Goal: Task Accomplishment & Management: Complete application form

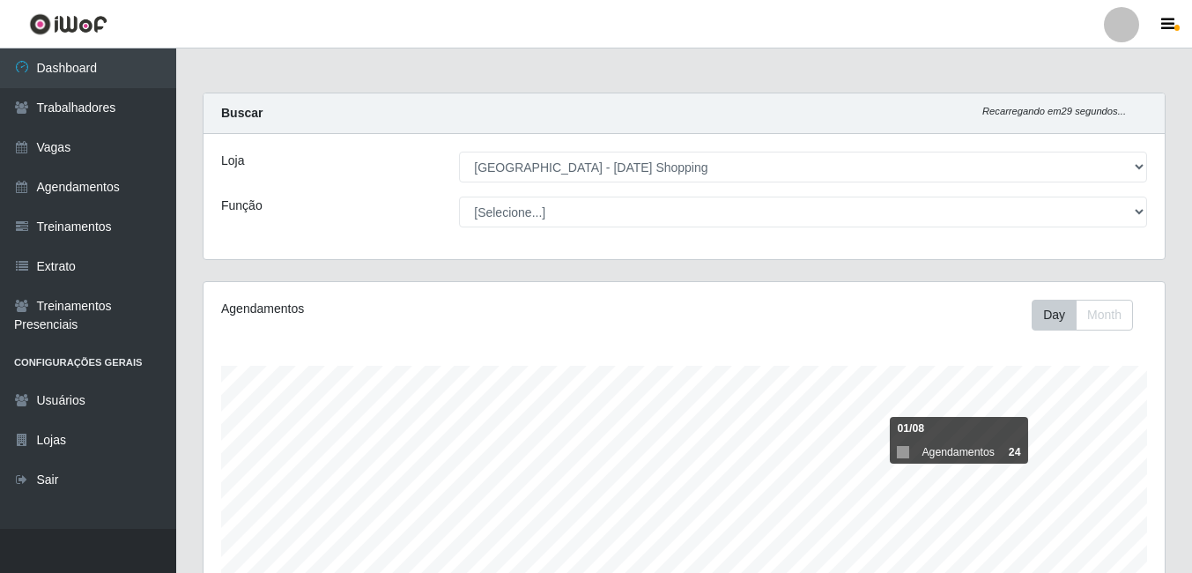
select select "471"
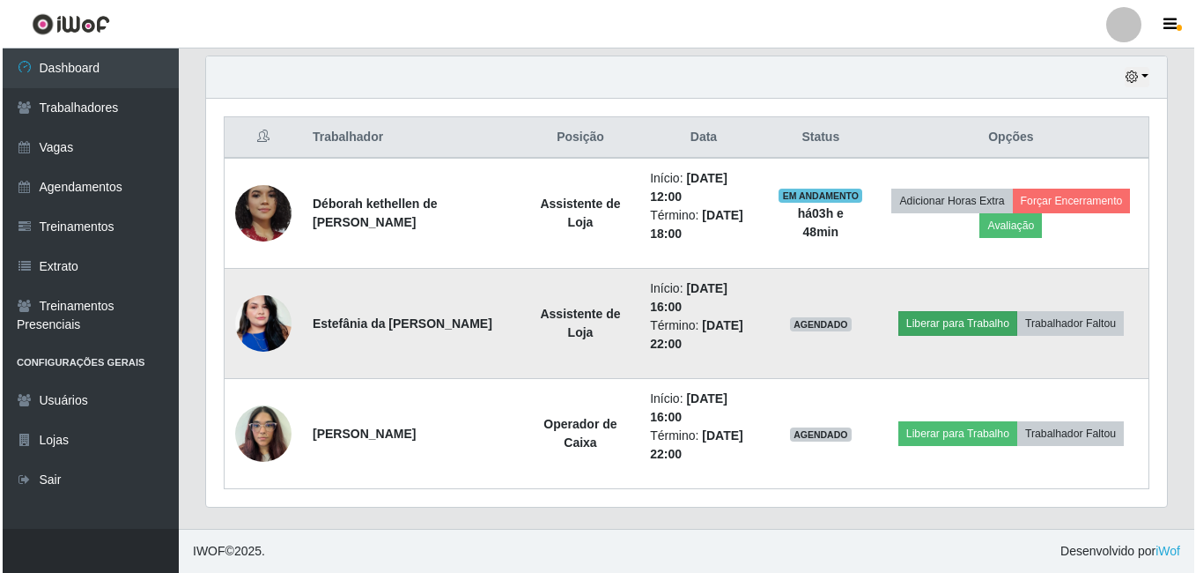
scroll to position [366, 961]
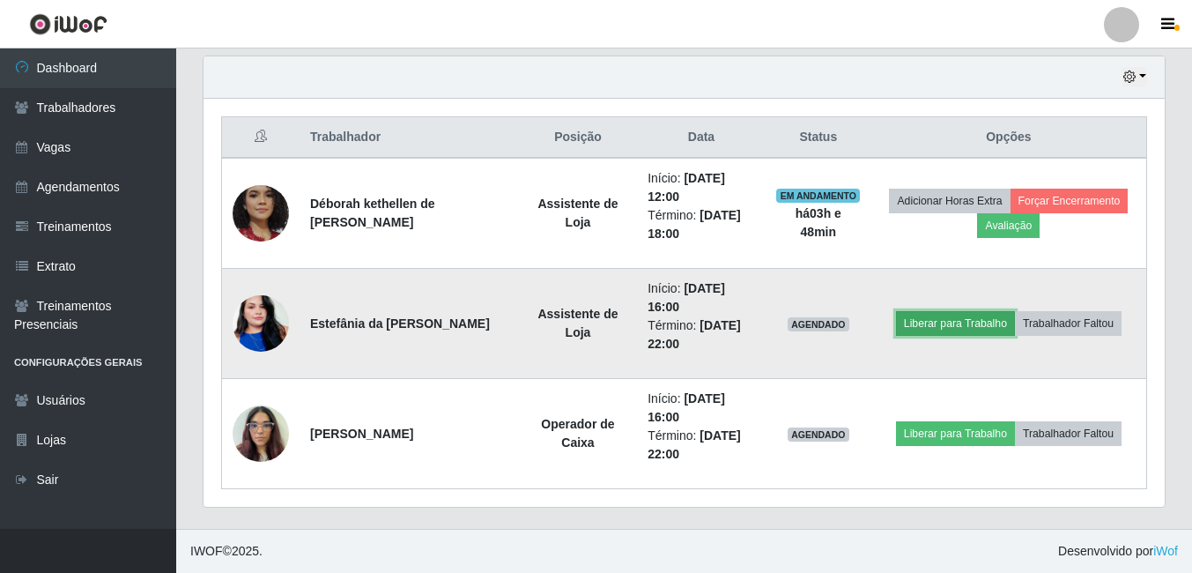
click at [929, 327] on button "Liberar para Trabalho" at bounding box center [955, 323] width 119 height 25
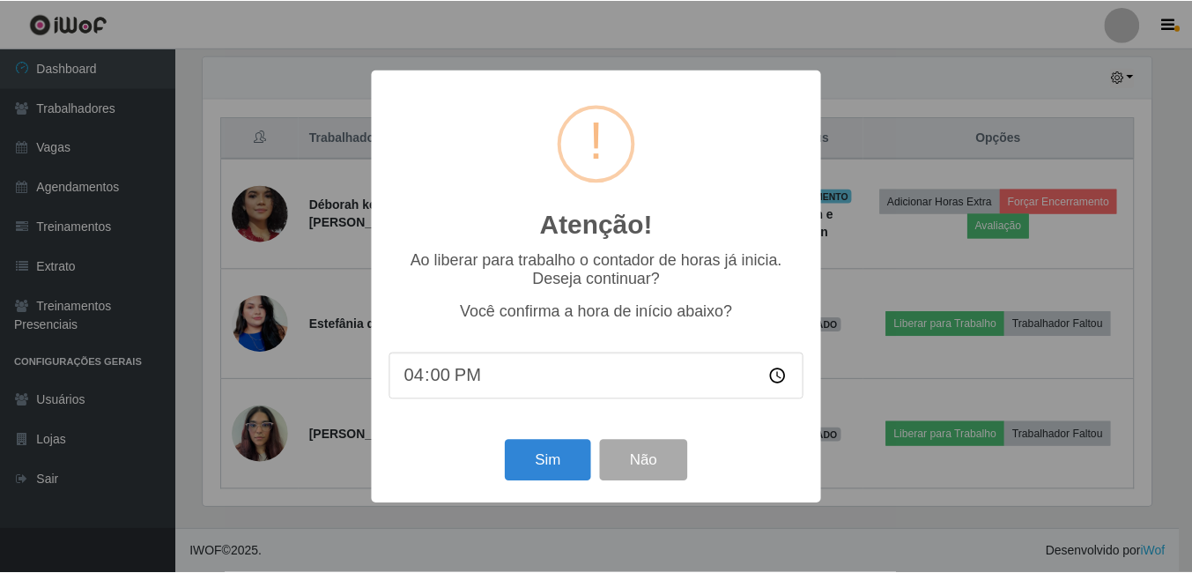
scroll to position [366, 952]
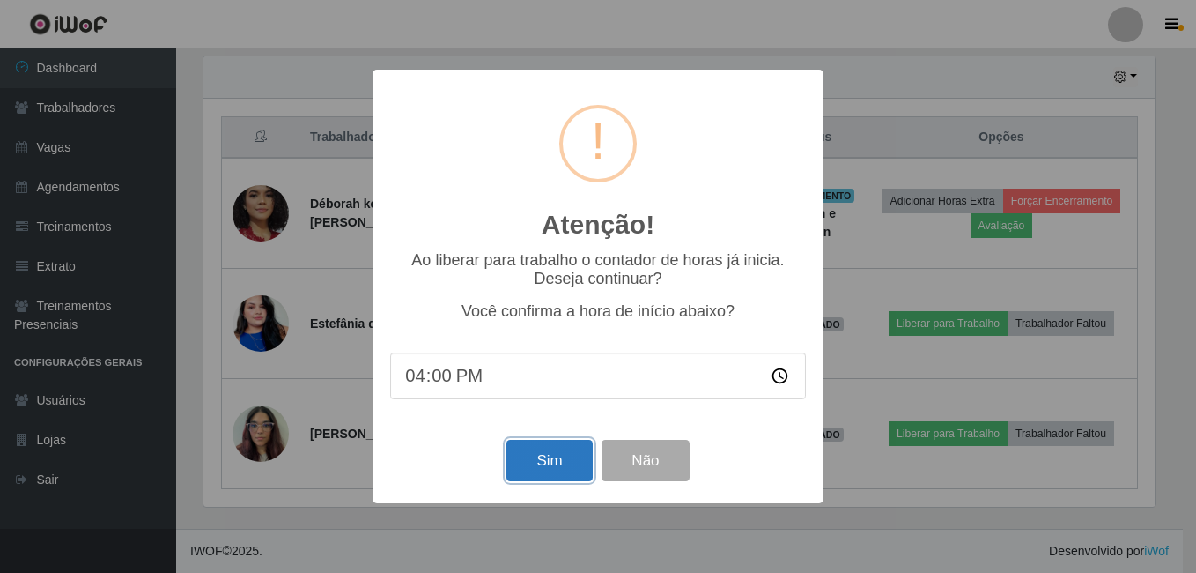
click at [531, 468] on button "Sim" at bounding box center [549, 460] width 85 height 41
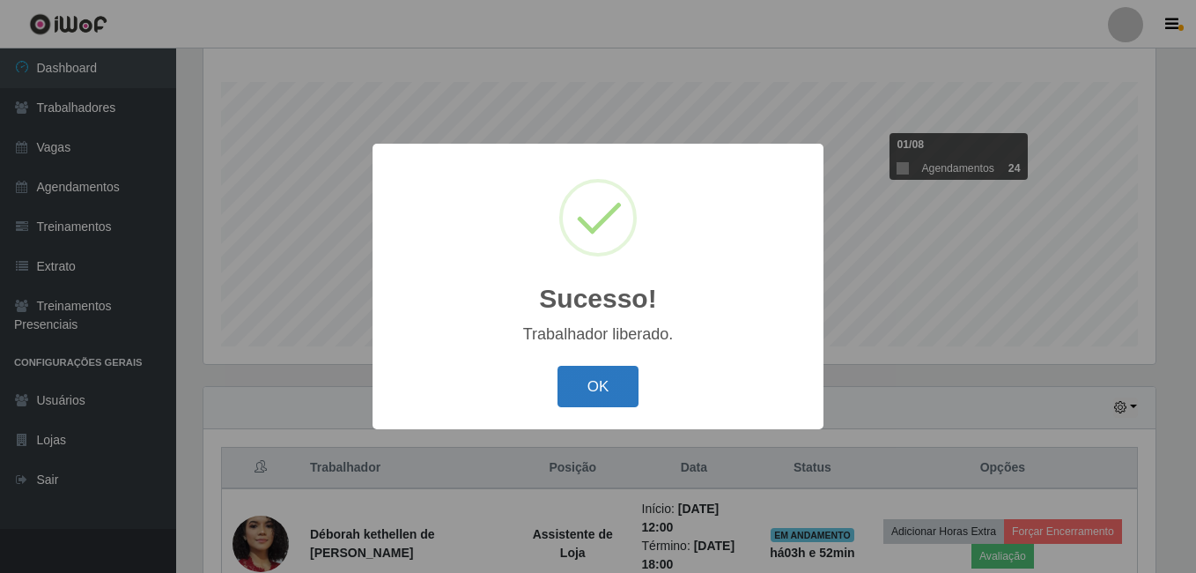
click at [610, 381] on button "OK" at bounding box center [599, 386] width 82 height 41
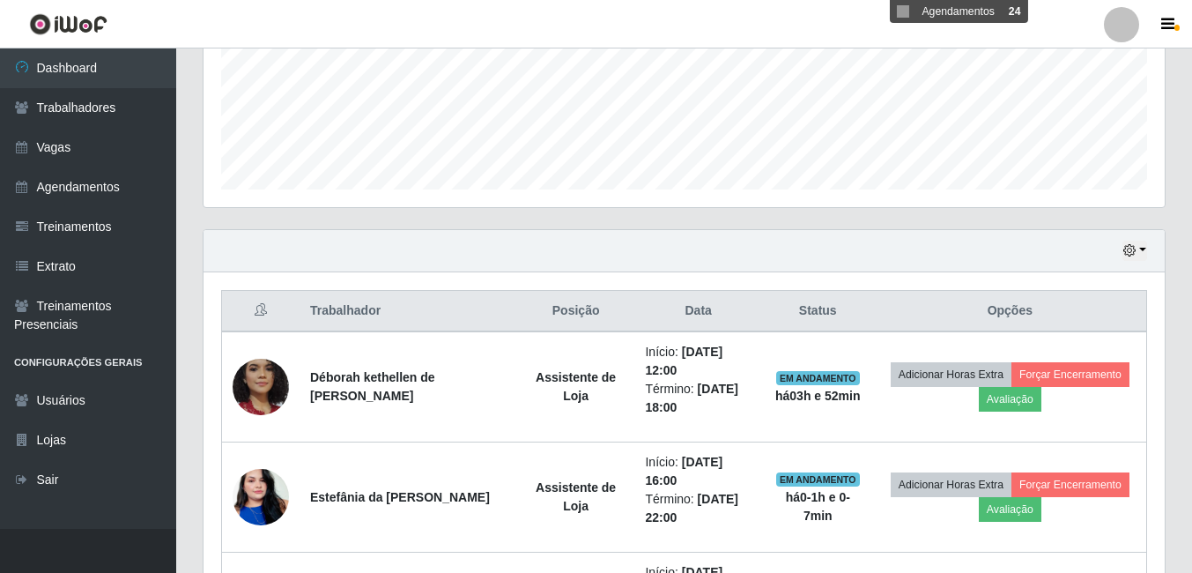
scroll to position [350, 0]
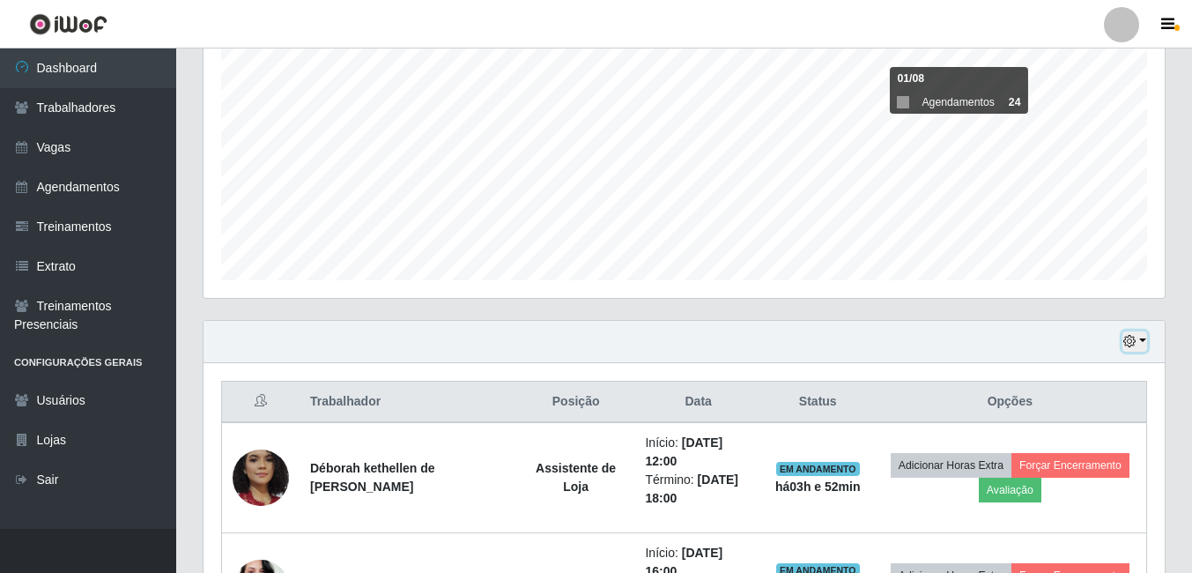
click at [1142, 341] on button "button" at bounding box center [1134, 341] width 25 height 20
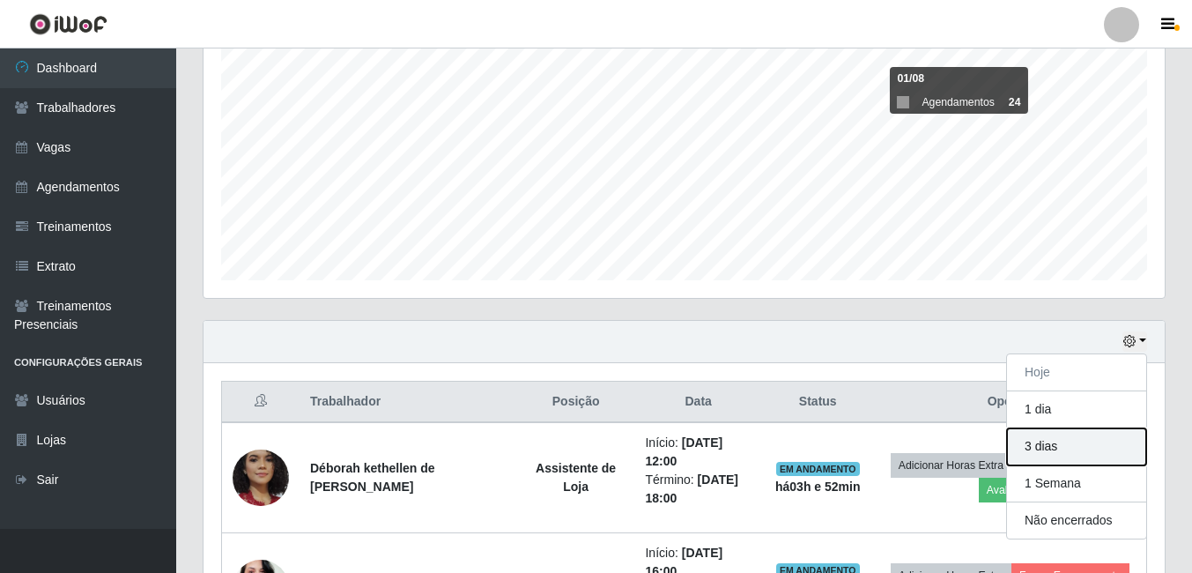
click at [1038, 447] on button "3 dias" at bounding box center [1076, 446] width 139 height 37
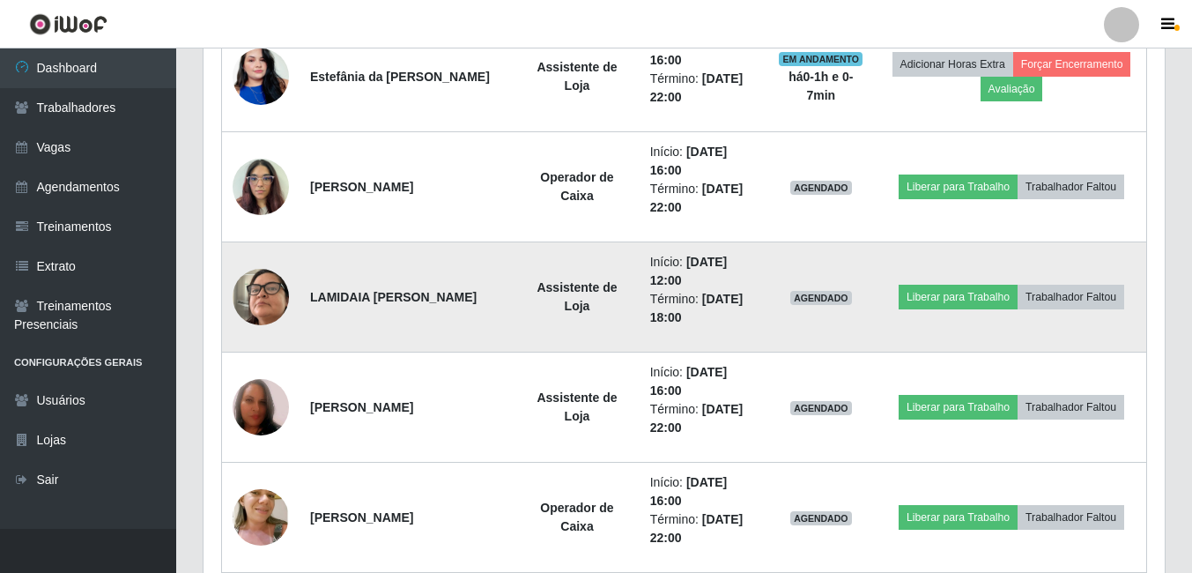
scroll to position [967, 0]
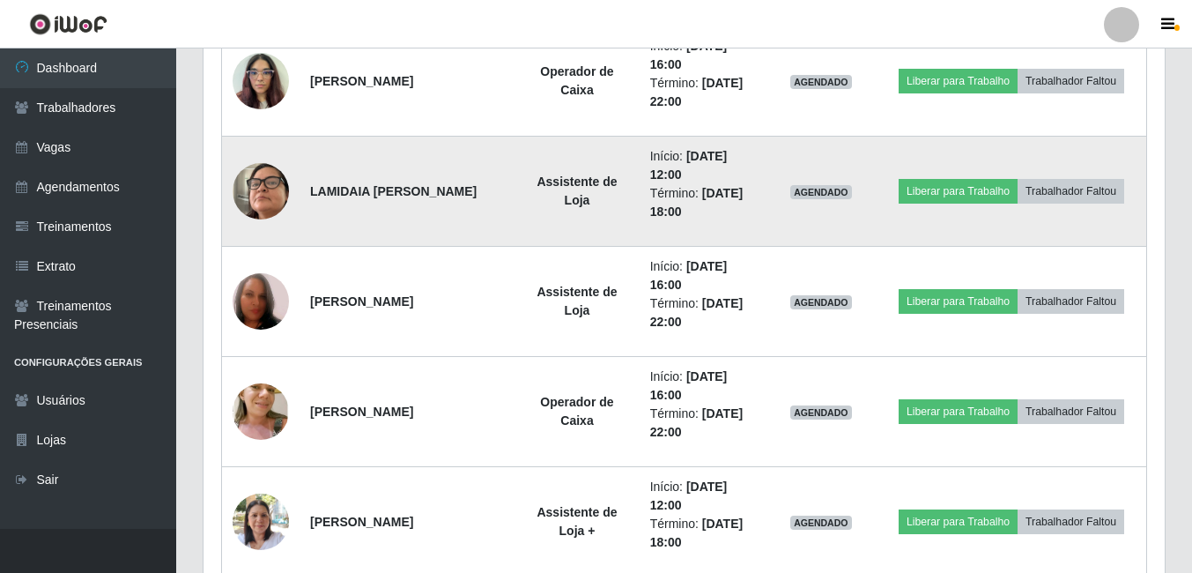
click at [823, 215] on td "AGENDADO" at bounding box center [822, 192] width 112 height 110
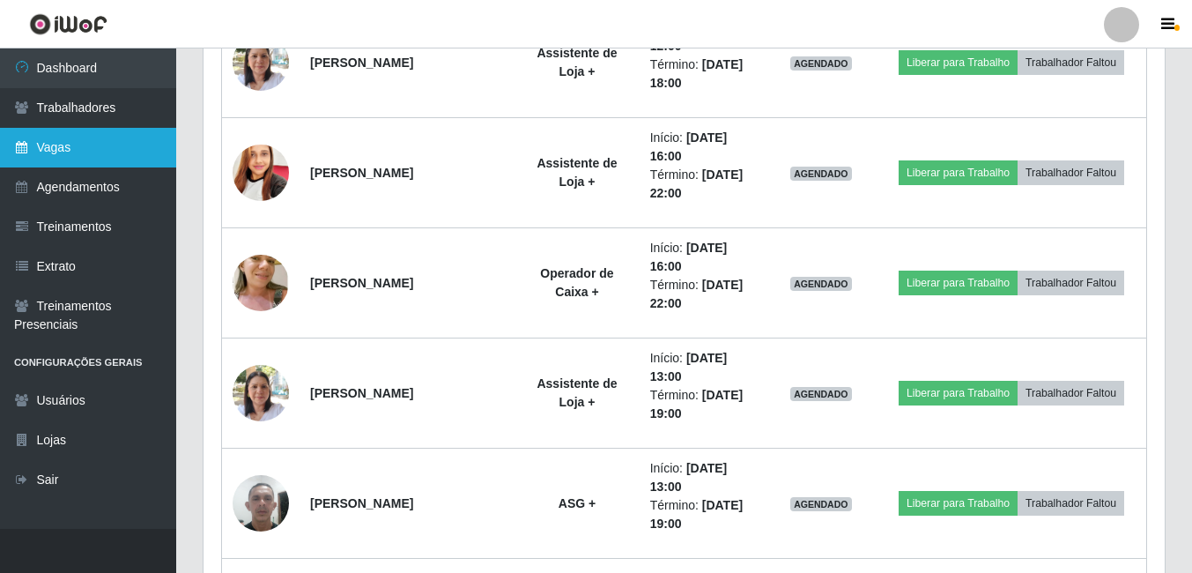
scroll to position [1231, 0]
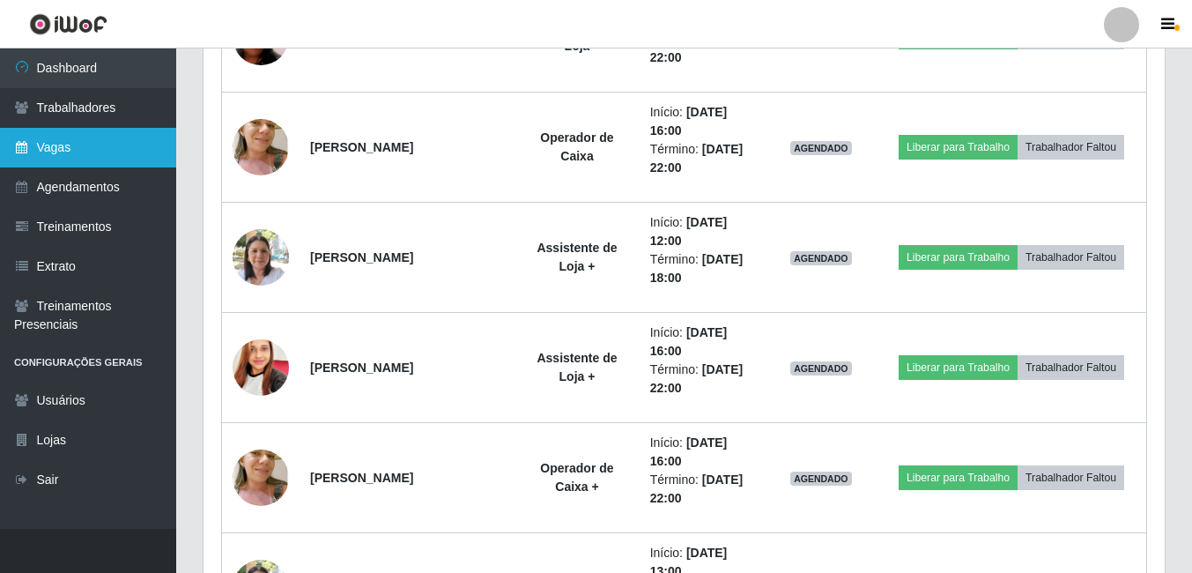
click at [79, 139] on link "Vagas" at bounding box center [88, 148] width 176 height 40
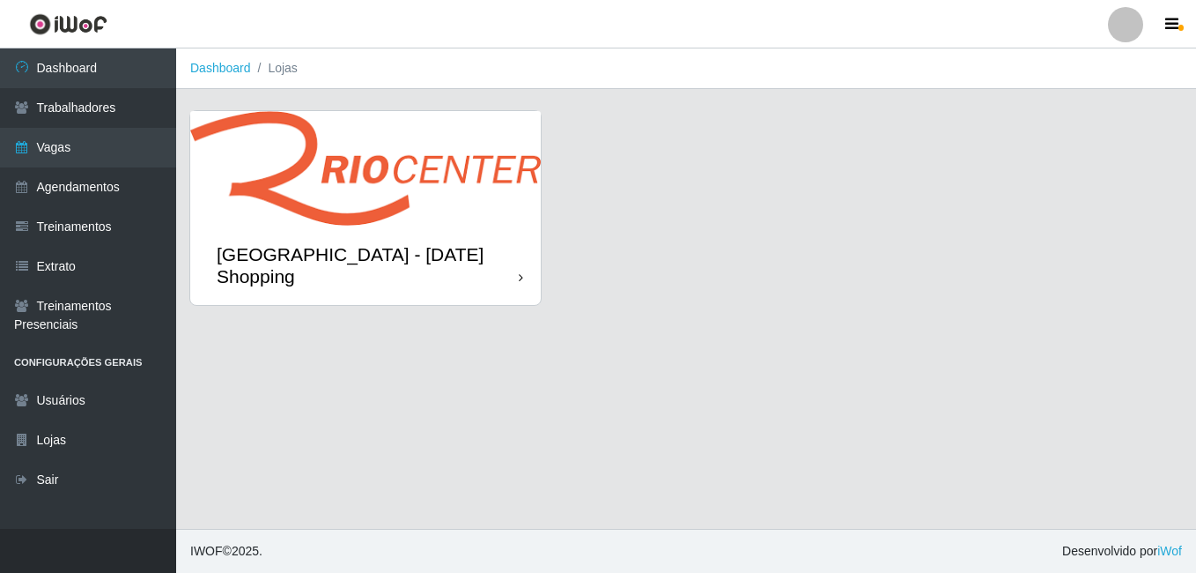
click at [392, 202] on img at bounding box center [365, 168] width 351 height 115
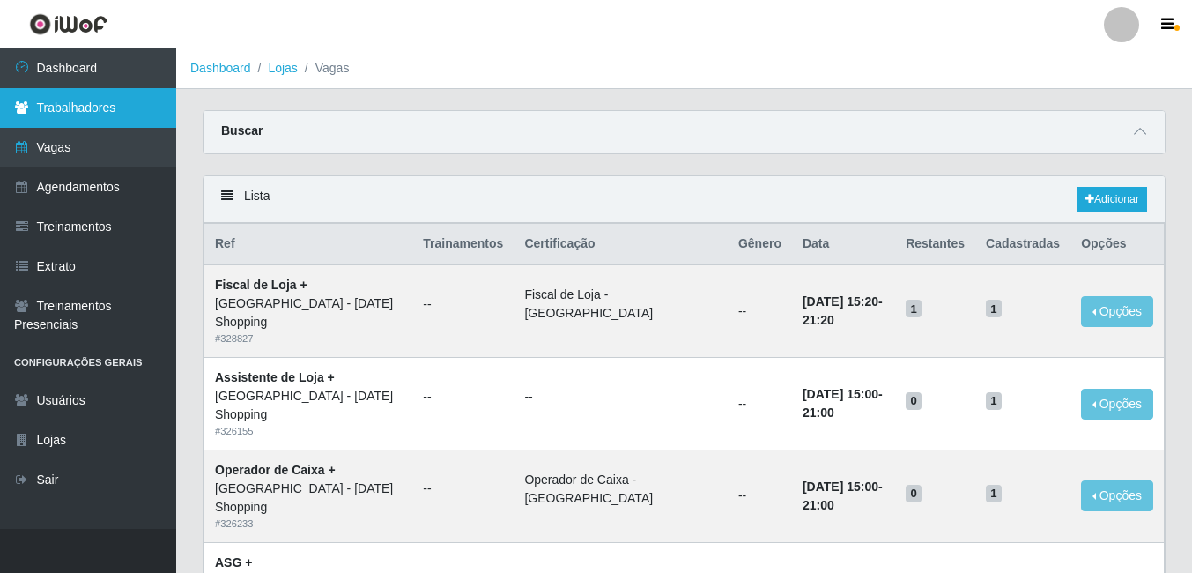
click at [100, 117] on link "Trabalhadores" at bounding box center [88, 108] width 176 height 40
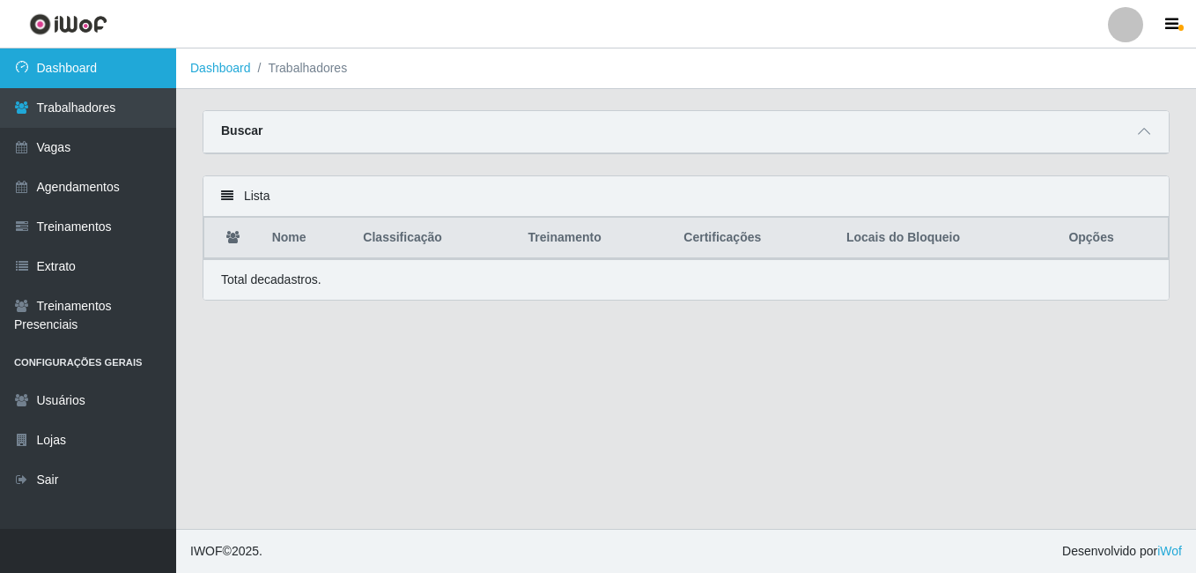
click at [115, 63] on link "Dashboard" at bounding box center [88, 68] width 176 height 40
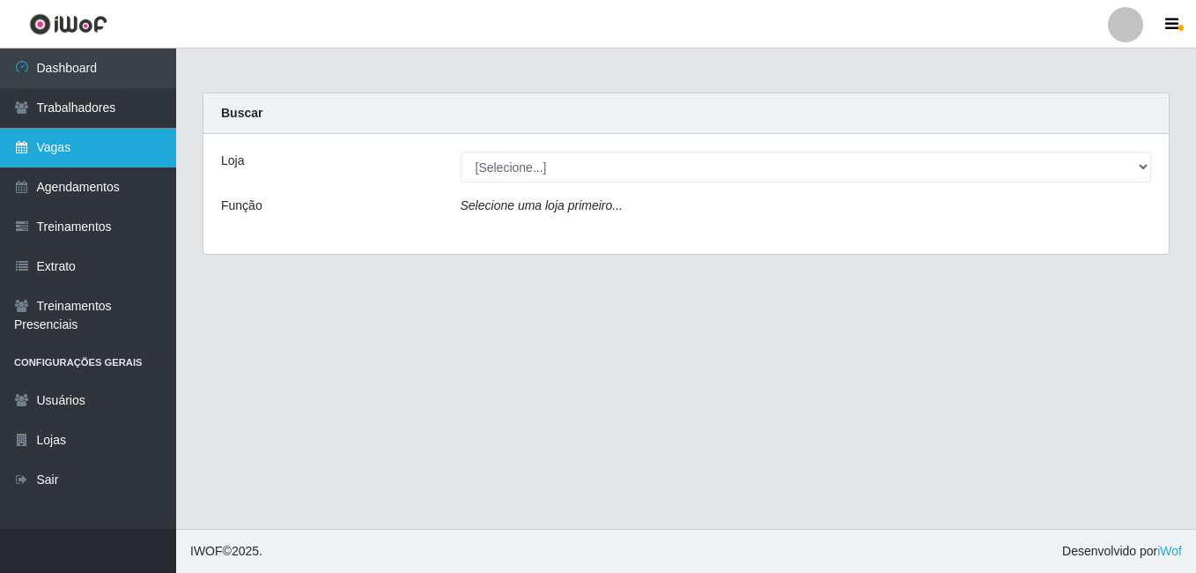
click at [64, 151] on link "Vagas" at bounding box center [88, 148] width 176 height 40
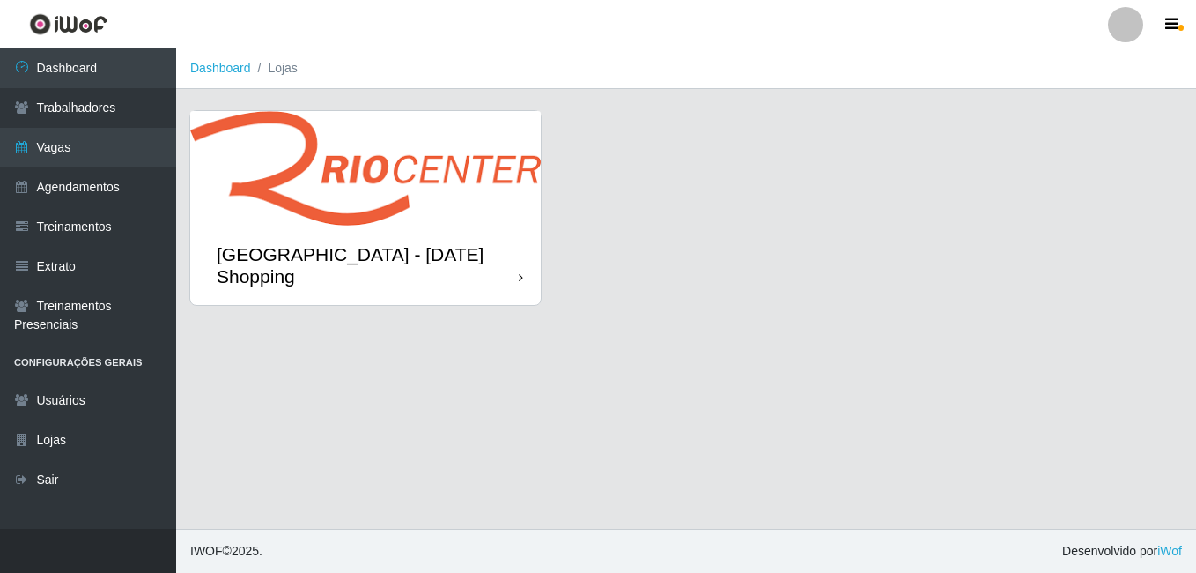
click at [338, 188] on img at bounding box center [365, 168] width 351 height 115
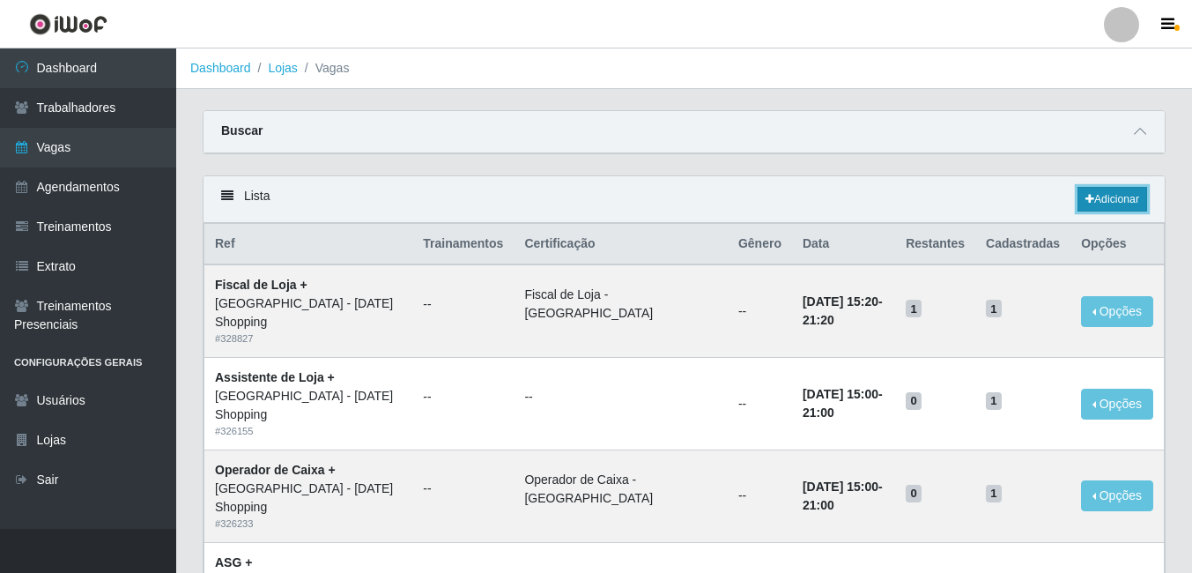
click at [1093, 196] on link "Adicionar" at bounding box center [1113, 199] width 70 height 25
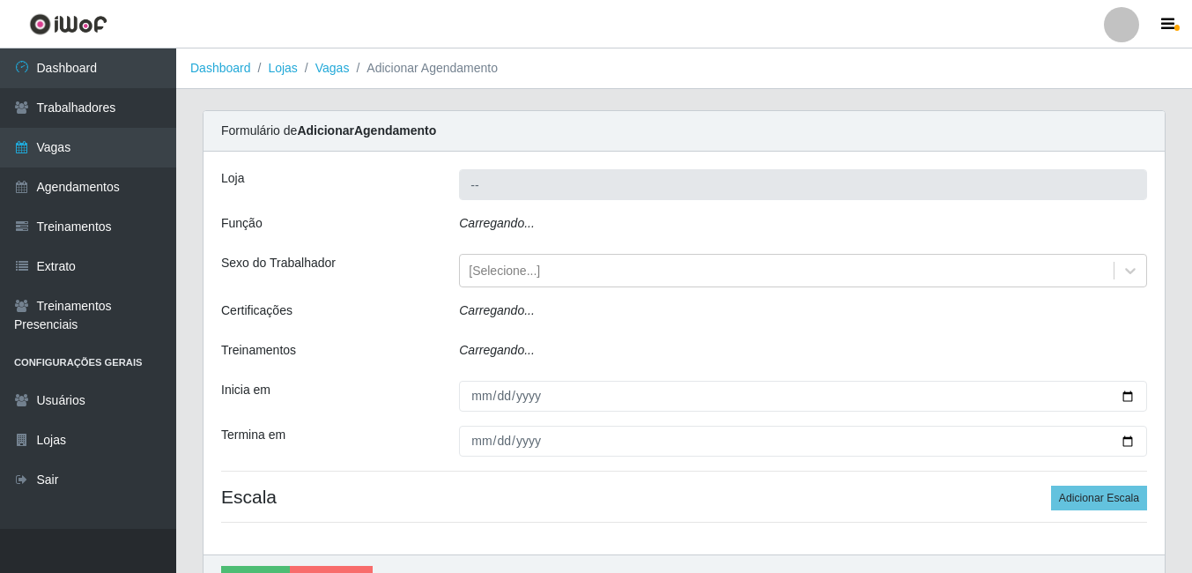
type input "[GEOGRAPHIC_DATA] - [DATE] Shopping"
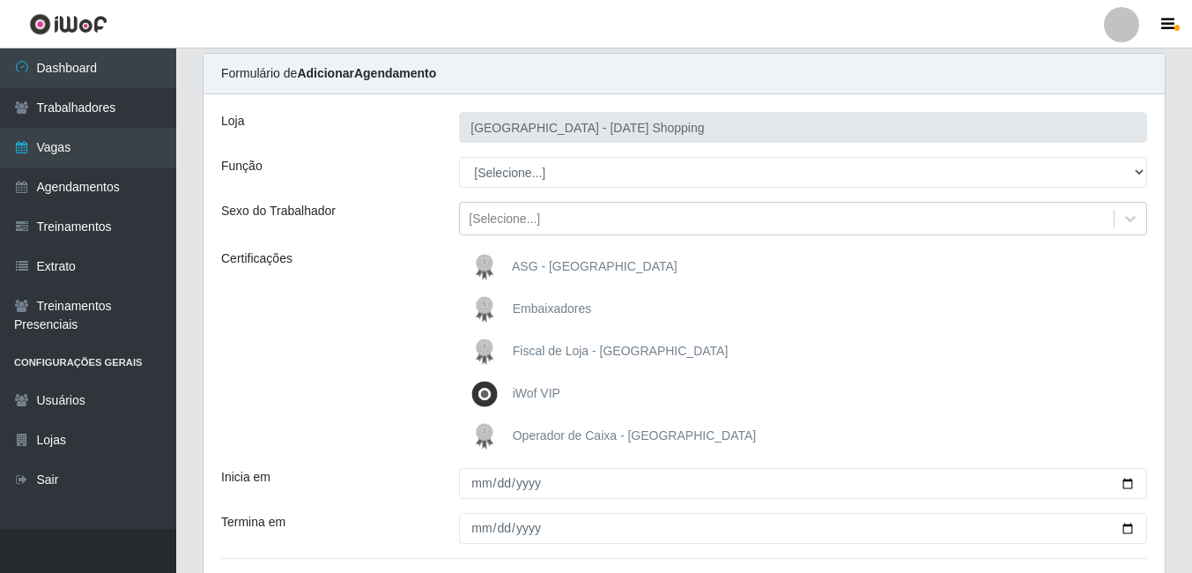
scroll to position [88, 0]
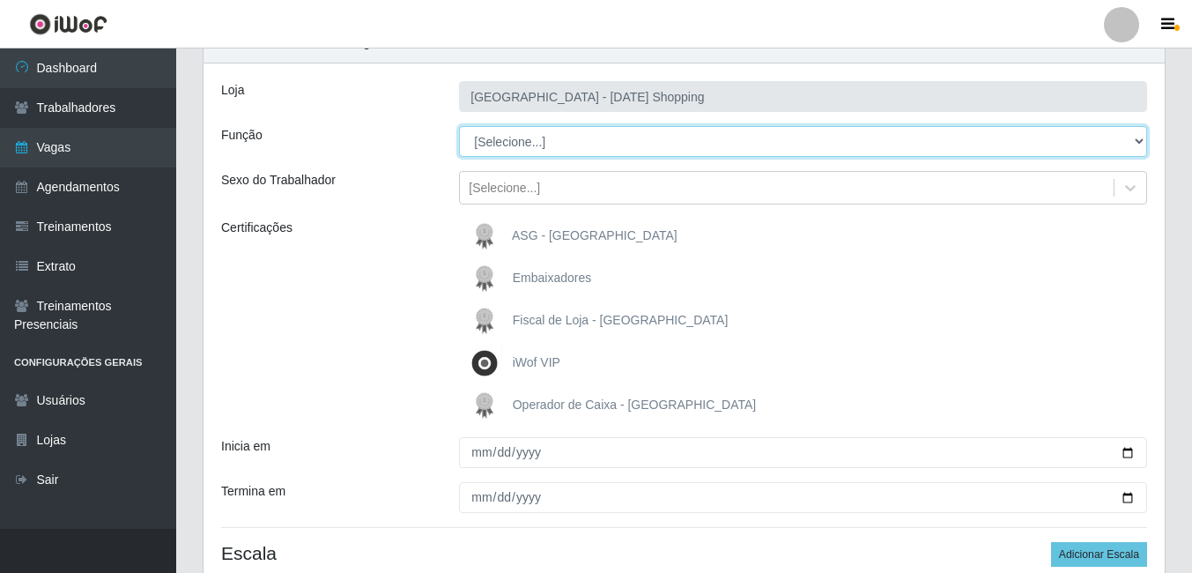
click at [506, 130] on select "[Selecione...] ASG ASG + ASG ++ Assistente de Loja Assistente de Loja + Assiste…" at bounding box center [803, 141] width 688 height 31
select select "79"
click at [459, 126] on select "[Selecione...] ASG ASG + ASG ++ Assistente de Loja Assistente de Loja + Assiste…" at bounding box center [803, 141] width 688 height 31
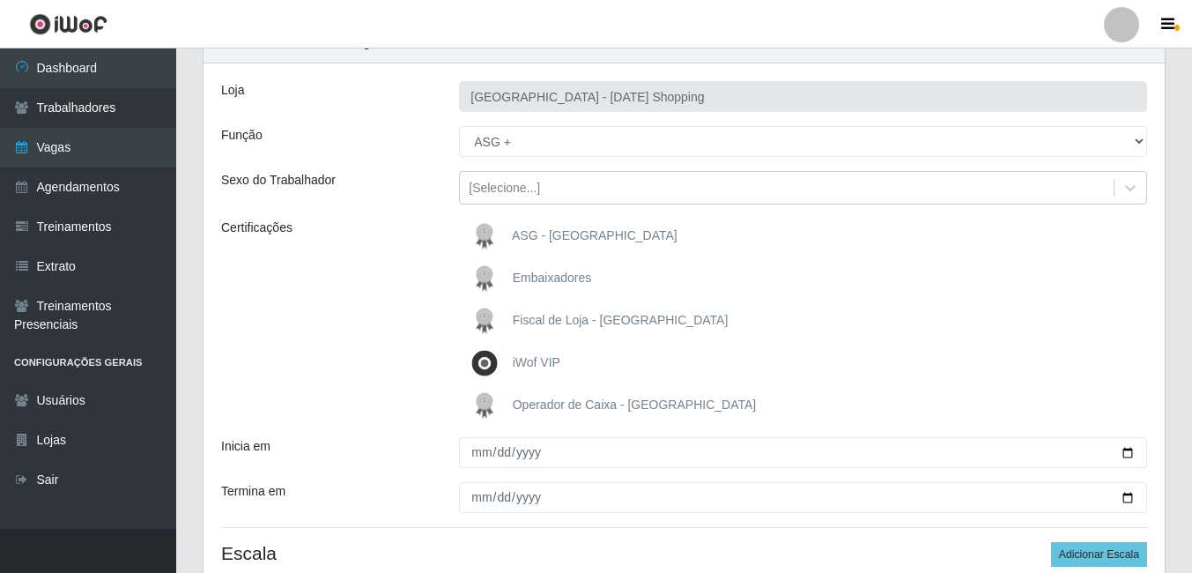
click at [543, 236] on span "ASG - Rio Center" at bounding box center [595, 235] width 166 height 14
click at [0, 0] on input "ASG - Rio Center" at bounding box center [0, 0] width 0 height 0
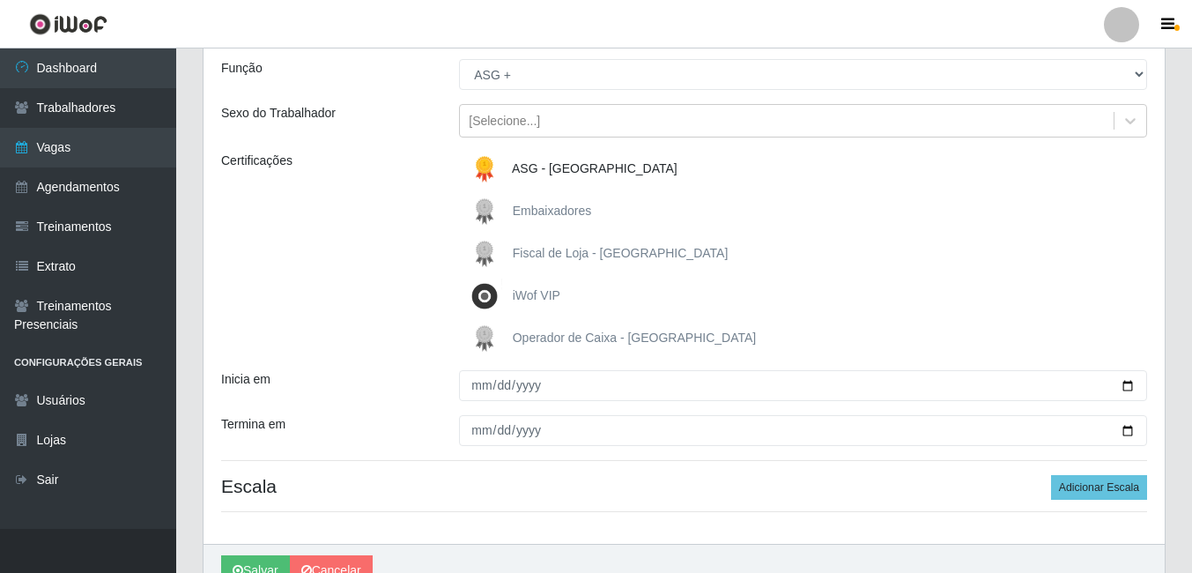
scroll to position [245, 0]
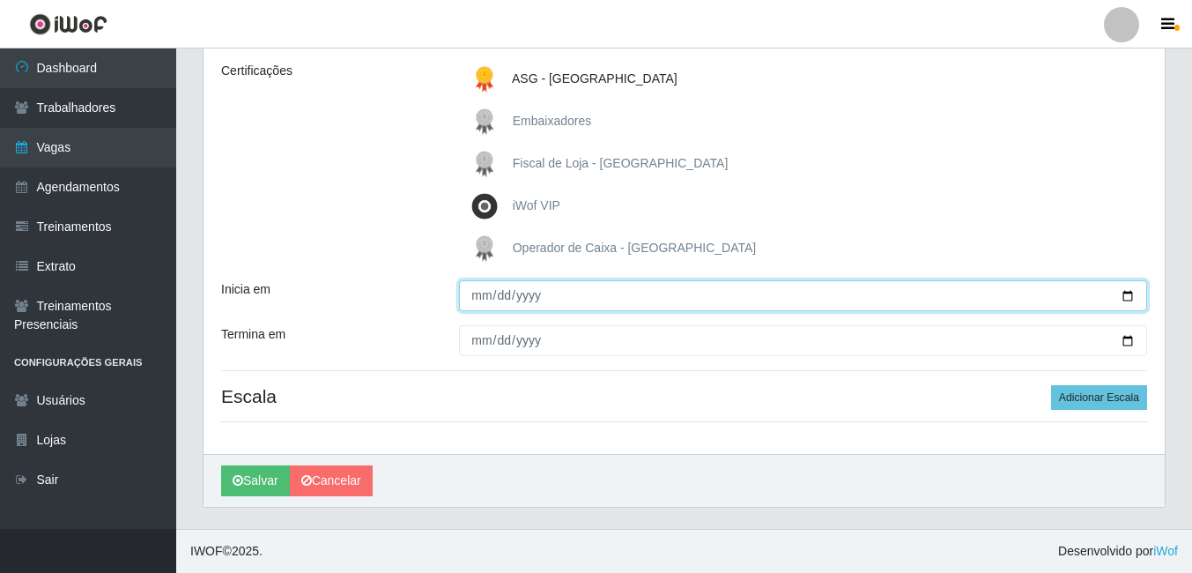
click at [1129, 297] on input "Inicia em" at bounding box center [803, 295] width 688 height 31
type input "2025-08-16"
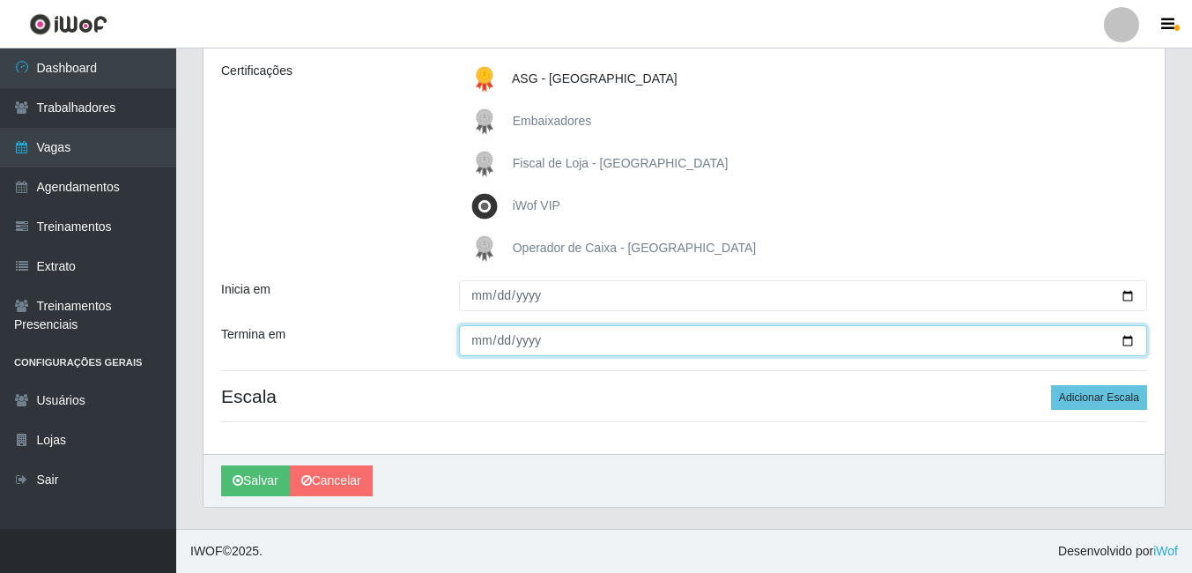
click at [1133, 344] on input "Termina em" at bounding box center [803, 340] width 688 height 31
click at [523, 349] on input "Termina em" at bounding box center [803, 340] width 688 height 31
click at [478, 344] on input "Termina em" at bounding box center [803, 340] width 688 height 31
click at [1124, 344] on input "Termina em" at bounding box center [803, 340] width 688 height 31
type input "2025-08-16"
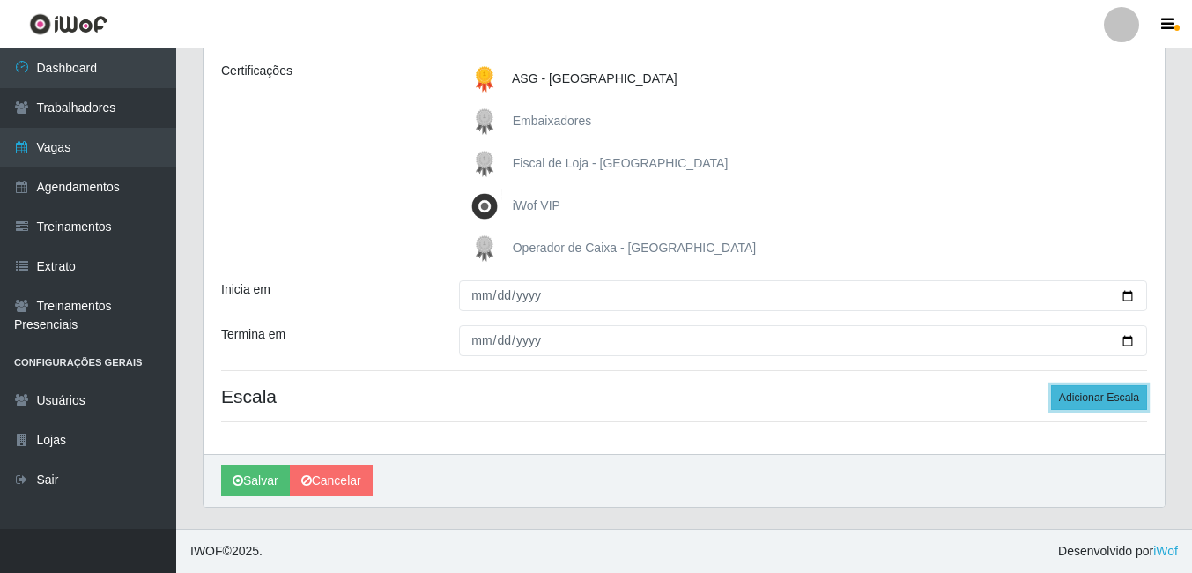
click at [1057, 397] on button "Adicionar Escala" at bounding box center [1099, 397] width 96 height 25
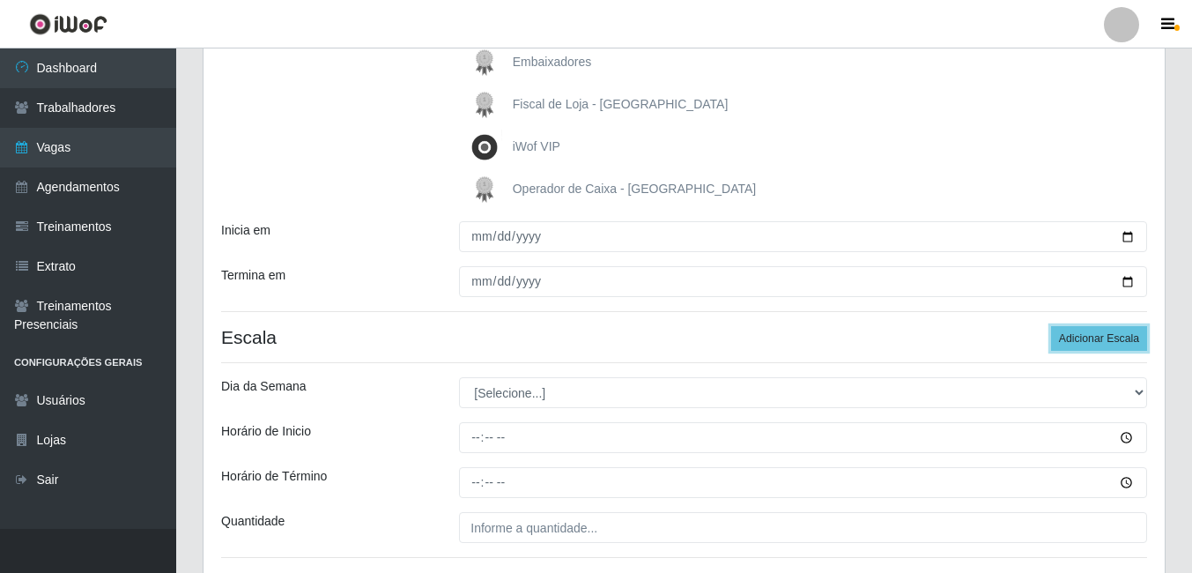
scroll to position [421, 0]
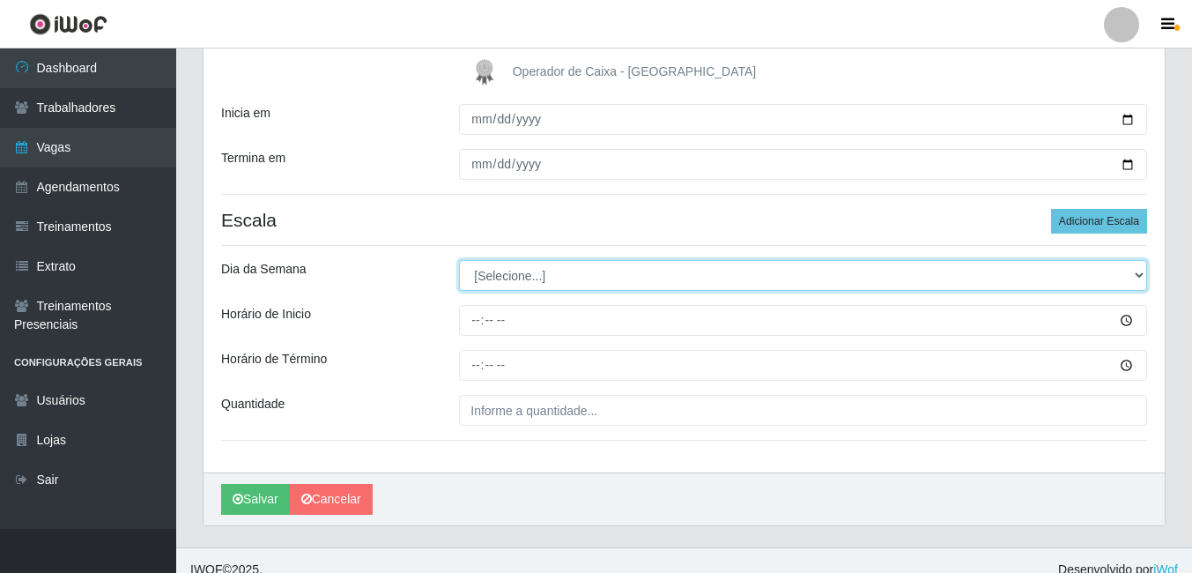
click at [513, 284] on select "[Selecione...] Segunda Terça Quarta Quinta Sexta Sábado Domingo" at bounding box center [803, 275] width 688 height 31
select select "6"
click at [459, 260] on select "[Selecione...] Segunda Terça Quarta Quinta Sexta Sábado Domingo" at bounding box center [803, 275] width 688 height 31
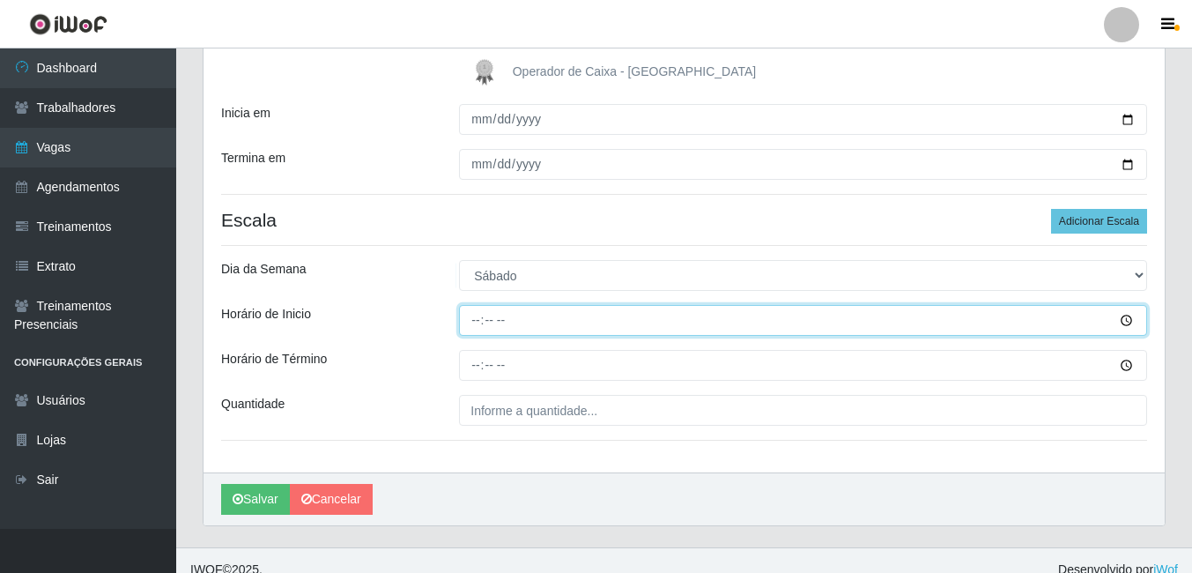
click at [472, 319] on input "Horário de Inicio" at bounding box center [803, 320] width 688 height 31
type input "12:00"
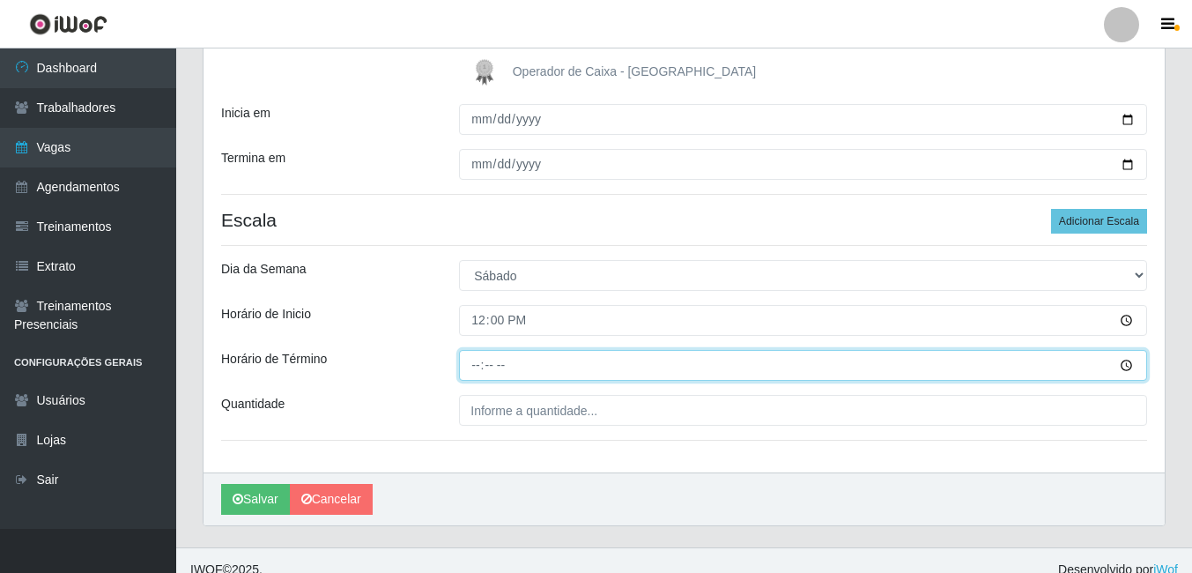
type input "18:00"
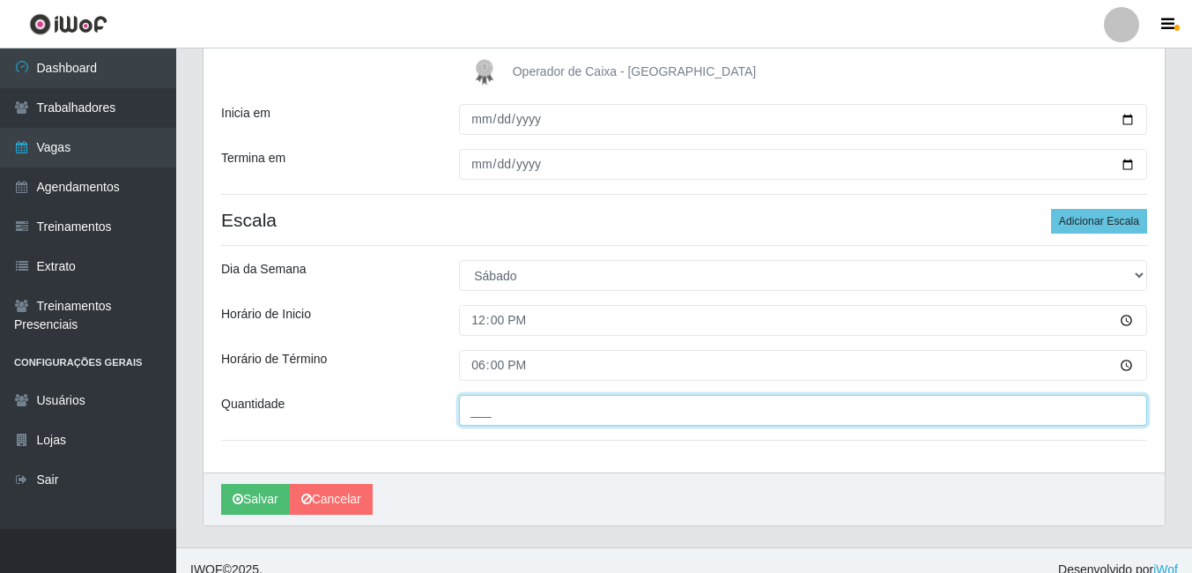
click at [513, 399] on input "___" at bounding box center [803, 410] width 688 height 31
type input "01_"
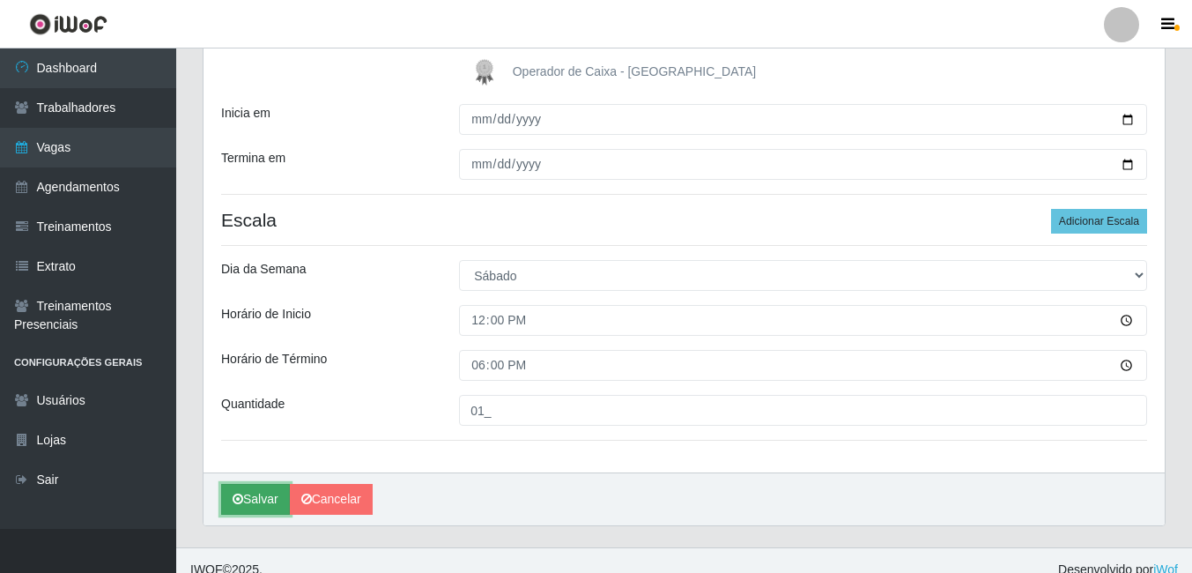
click at [263, 500] on button "Salvar" at bounding box center [255, 499] width 69 height 31
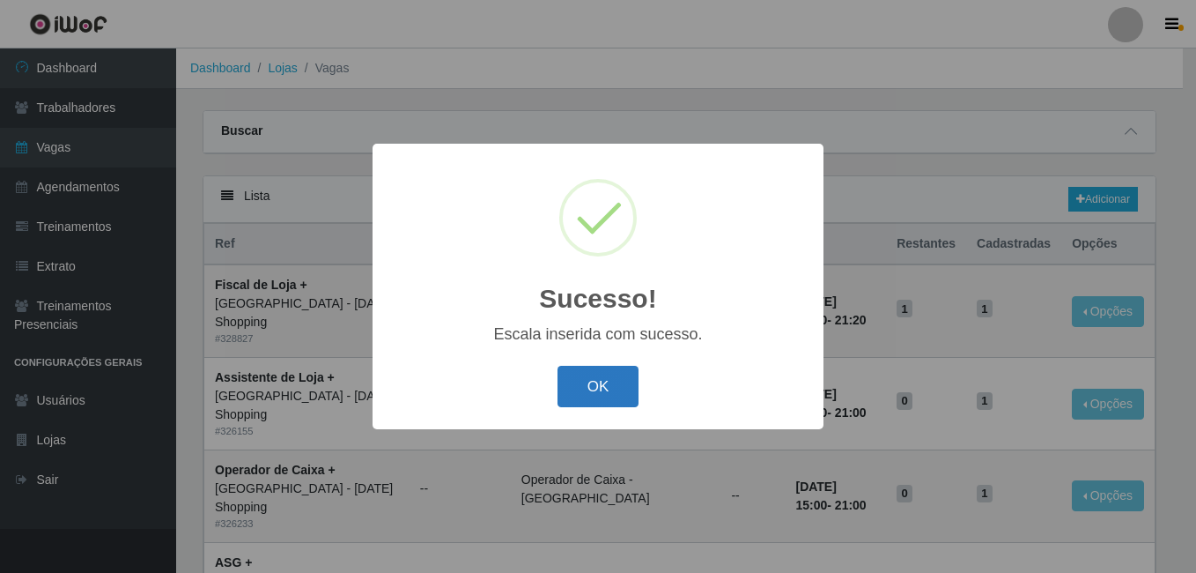
click at [589, 382] on button "OK" at bounding box center [599, 386] width 82 height 41
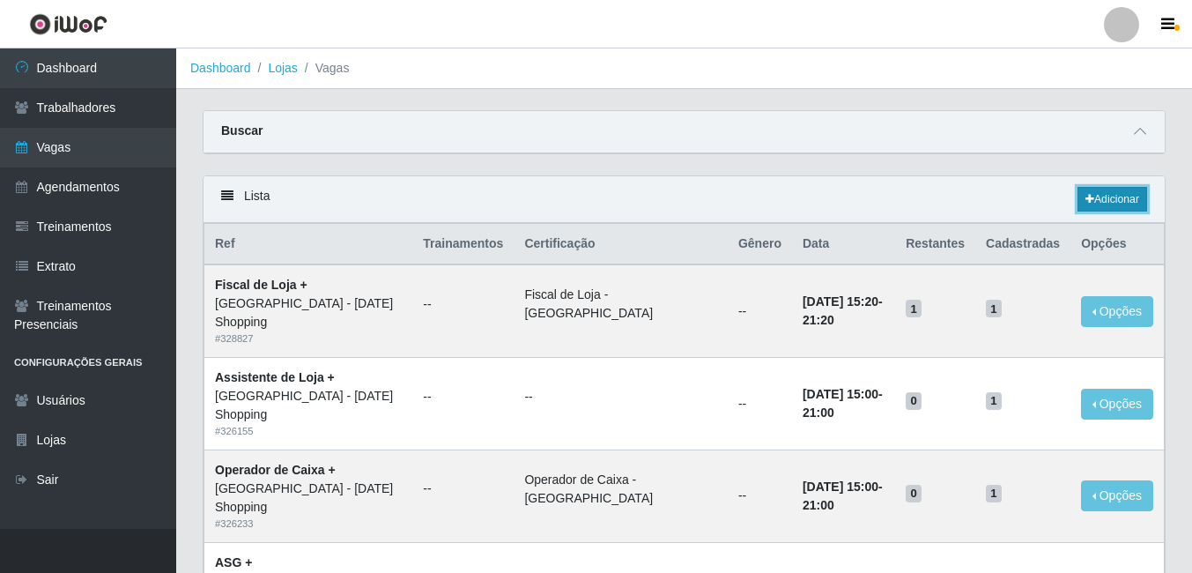
click at [1126, 195] on link "Adicionar" at bounding box center [1113, 199] width 70 height 25
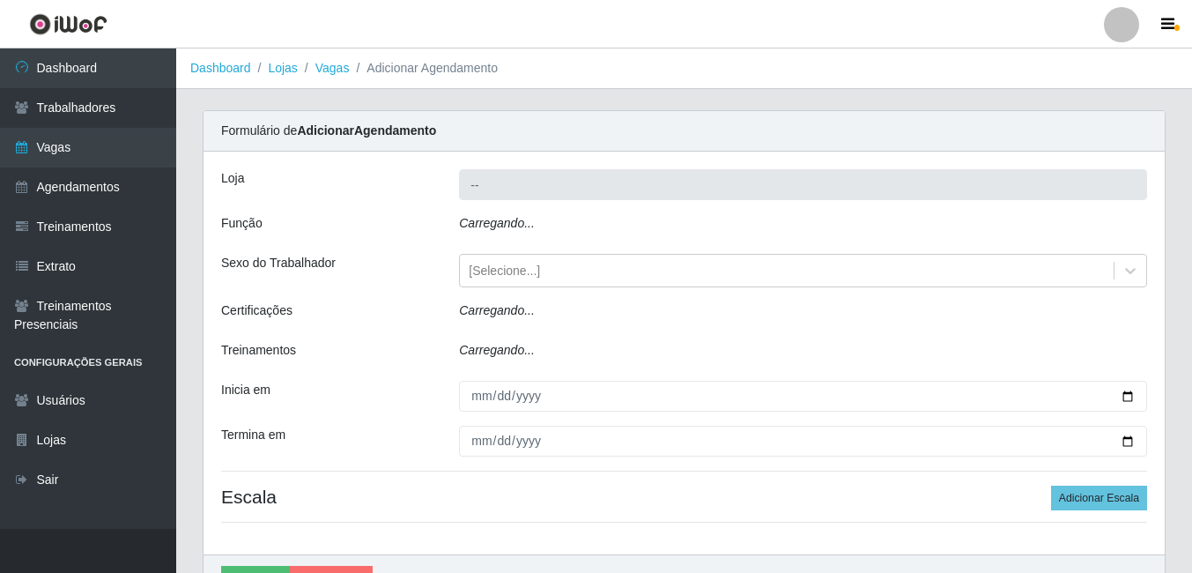
type input "[GEOGRAPHIC_DATA] - [DATE] Shopping"
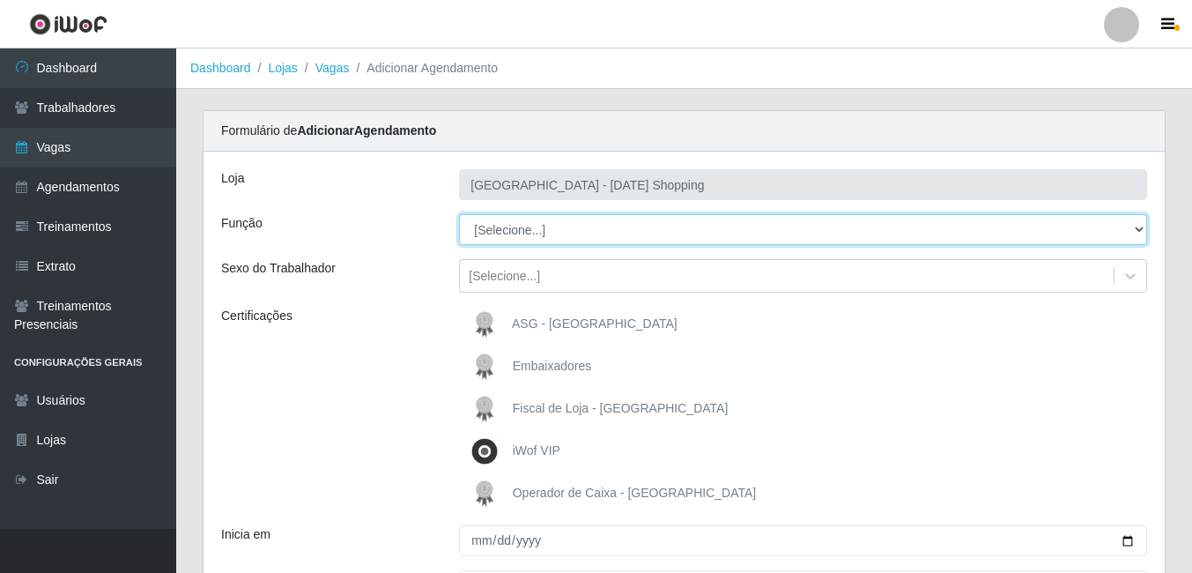
click at [506, 231] on select "[Selecione...] ASG ASG + ASG ++ Assistente de Loja Assistente de Loja + Assiste…" at bounding box center [803, 229] width 688 height 31
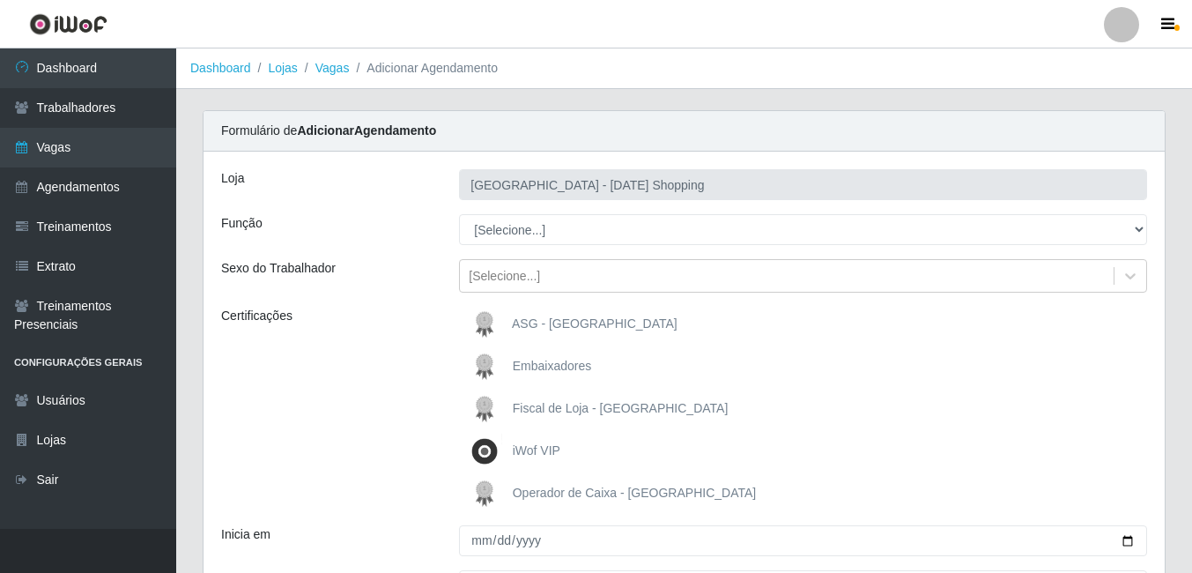
drag, startPoint x: 423, startPoint y: 328, endPoint x: 452, endPoint y: 345, distance: 33.6
click at [423, 328] on div "Certificações" at bounding box center [327, 409] width 238 height 204
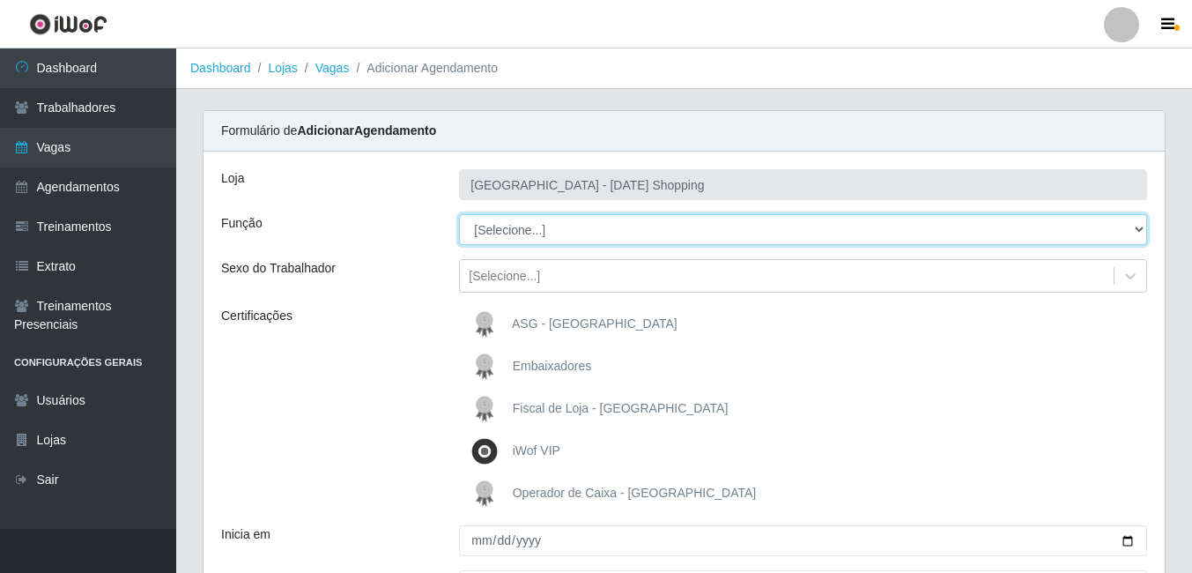
click at [509, 221] on select "[Selecione...] ASG ASG + ASG ++ Assistente de Loja Assistente de Loja + Assiste…" at bounding box center [803, 229] width 688 height 31
select select "148"
click at [459, 214] on select "[Selecione...] ASG ASG + ASG ++ Assistente de Loja Assistente de Loja + Assiste…" at bounding box center [803, 229] width 688 height 31
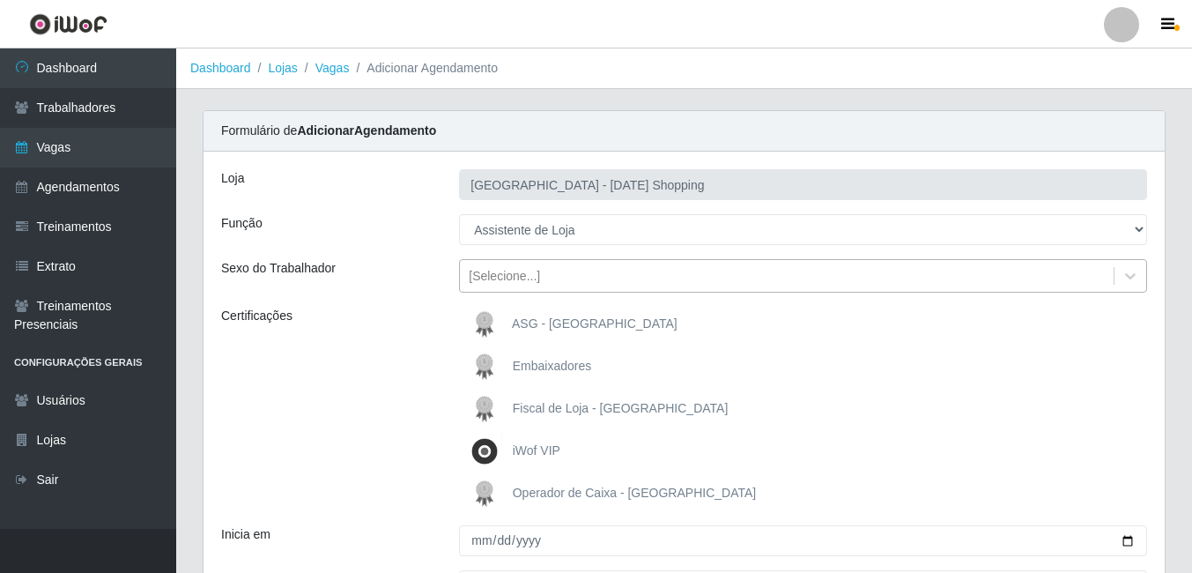
click at [507, 282] on div "[Selecione...]" at bounding box center [504, 276] width 71 height 19
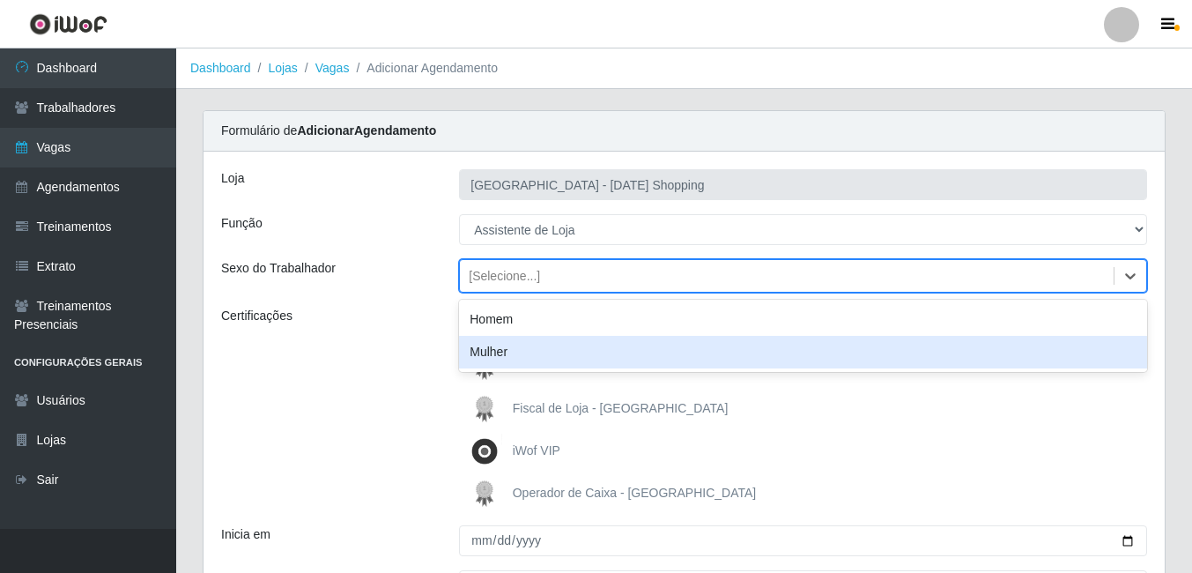
click at [339, 348] on div "Certificações" at bounding box center [327, 409] width 238 height 204
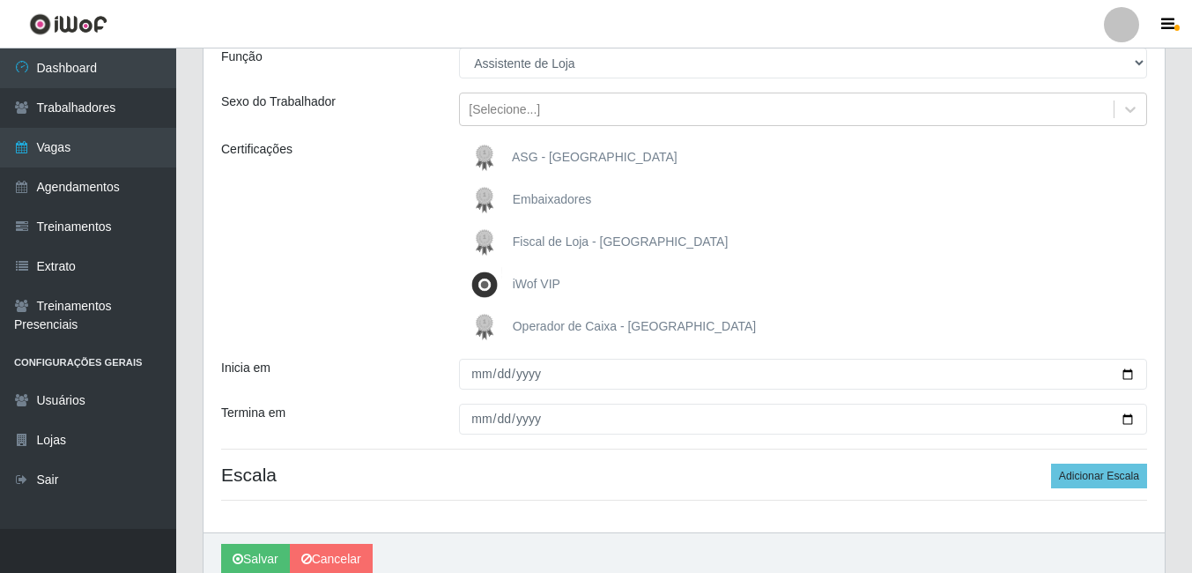
scroll to position [176, 0]
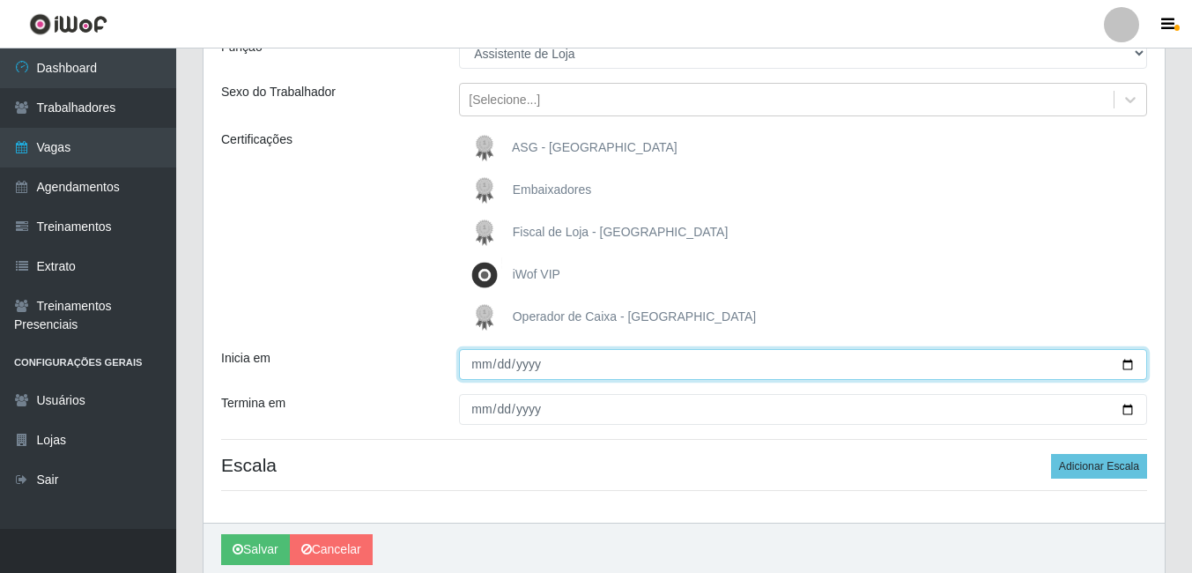
click at [475, 366] on input "Inicia em" at bounding box center [803, 364] width 688 height 31
click at [1132, 360] on input "Inicia em" at bounding box center [803, 364] width 688 height 31
type input "2025-09-01"
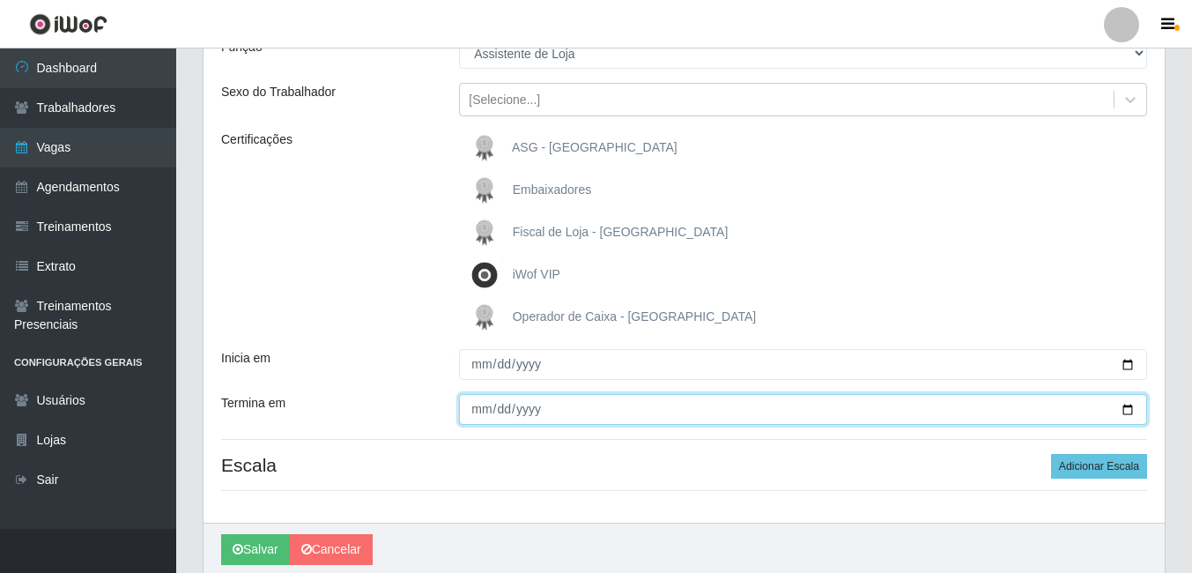
click at [1125, 412] on input "Termina em" at bounding box center [803, 409] width 688 height 31
type input "2025-09-30"
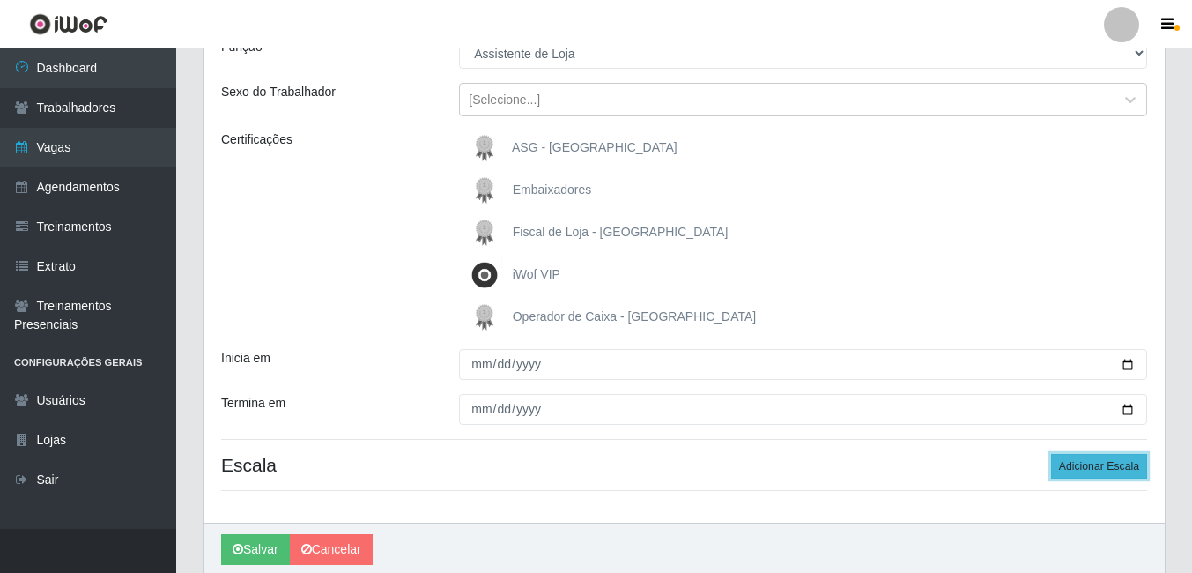
click at [1110, 465] on button "Adicionar Escala" at bounding box center [1099, 466] width 96 height 25
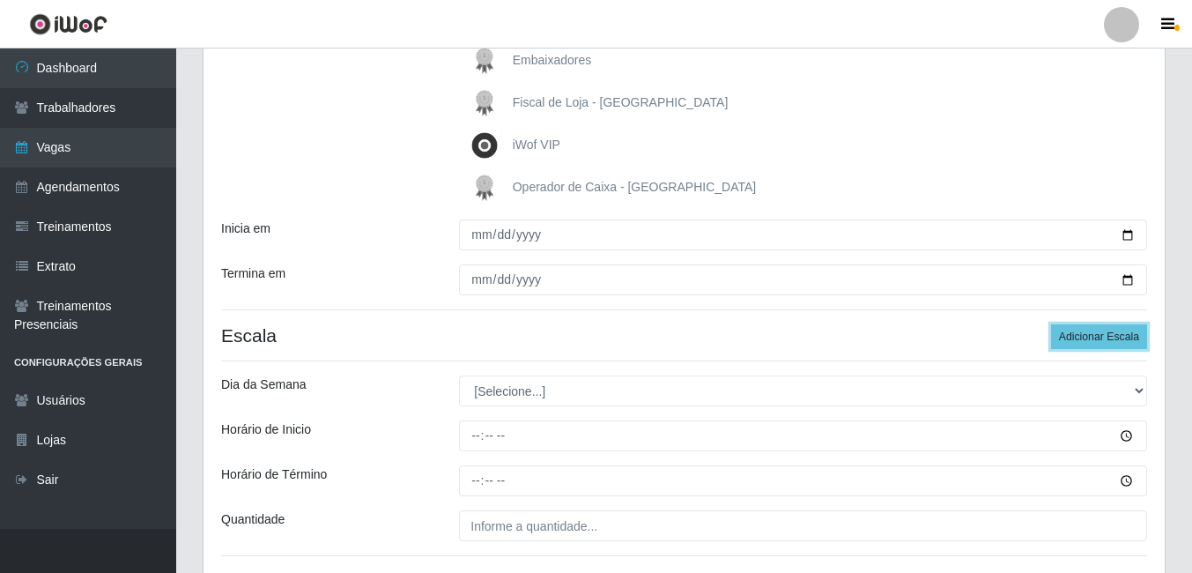
scroll to position [440, 0]
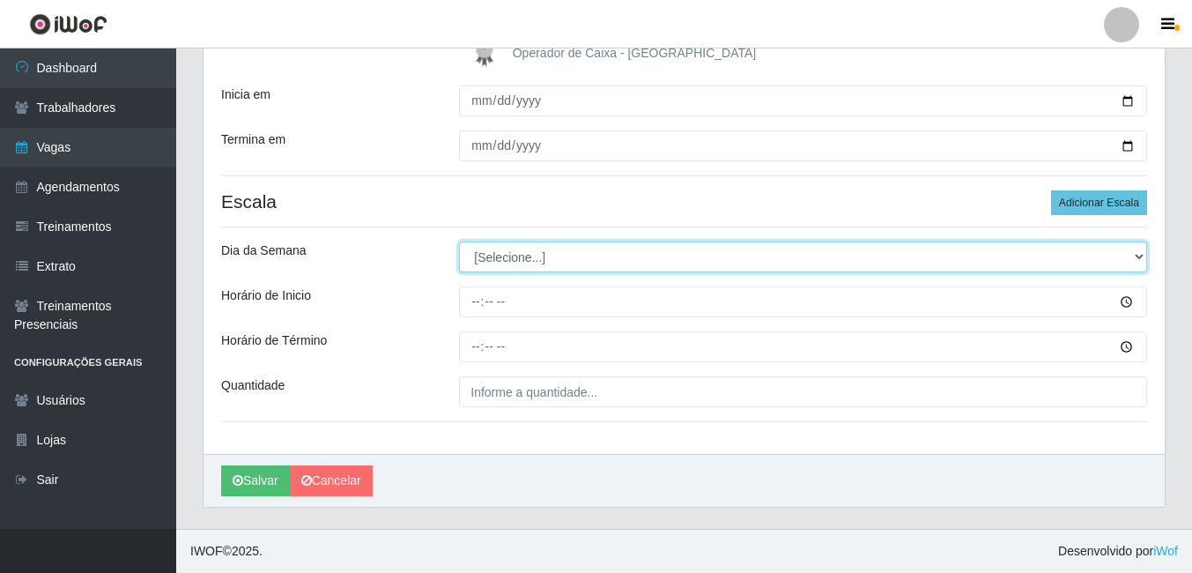
click at [518, 253] on select "[Selecione...] Segunda Terça Quarta Quinta Sexta Sábado Domingo" at bounding box center [803, 256] width 688 height 31
select select "1"
click at [459, 241] on select "[Selecione...] Segunda Terça Quarta Quinta Sexta Sábado Domingo" at bounding box center [803, 256] width 688 height 31
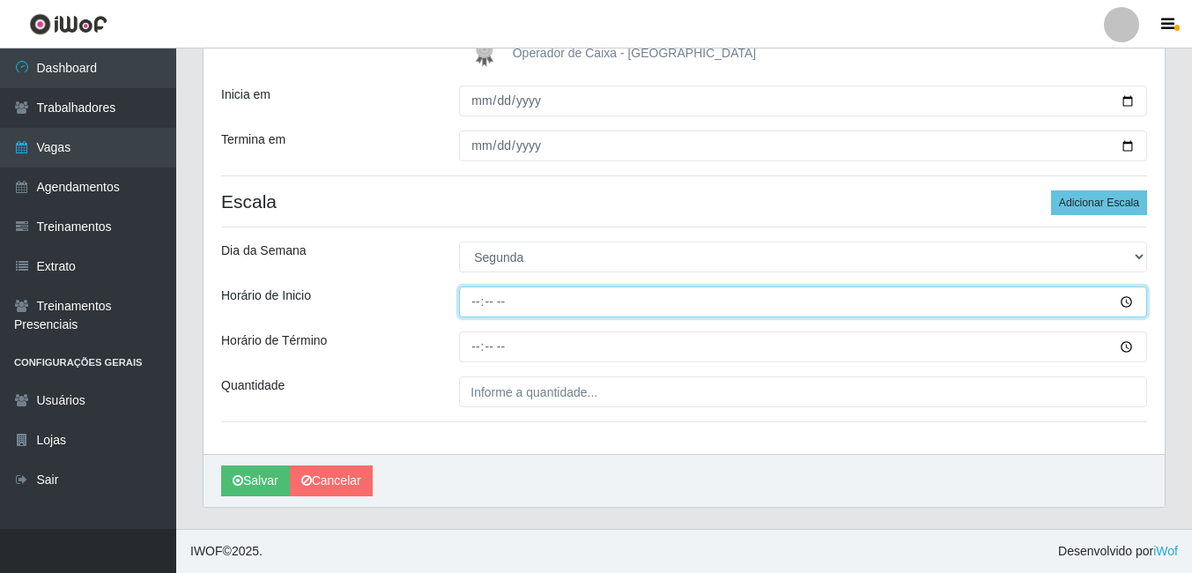
click at [471, 297] on input "Horário de Inicio" at bounding box center [803, 301] width 688 height 31
type input "10:00"
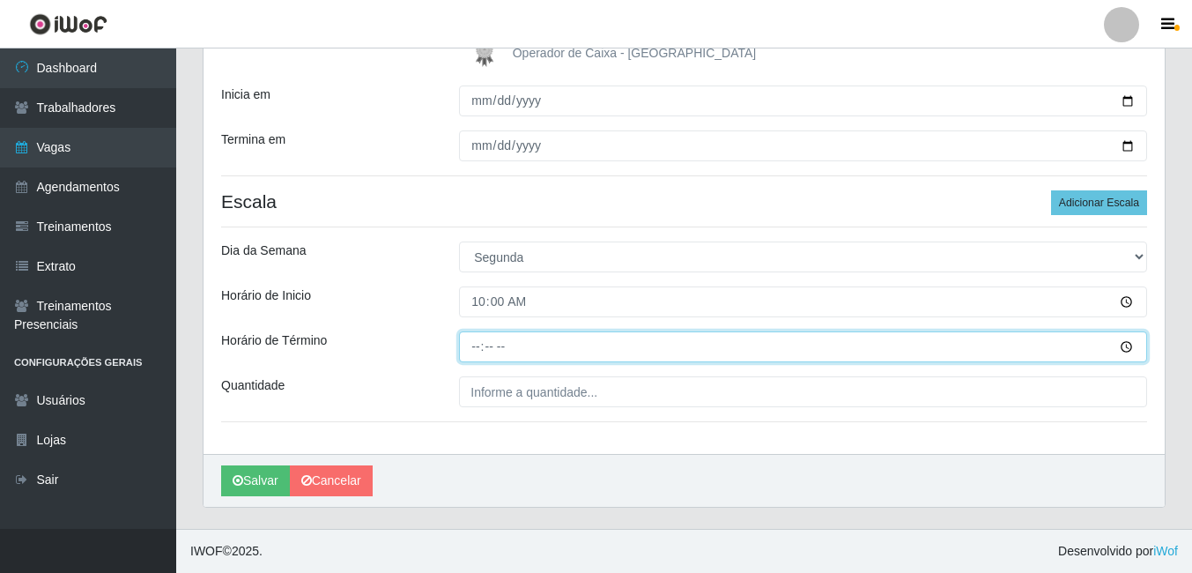
type input "16:00"
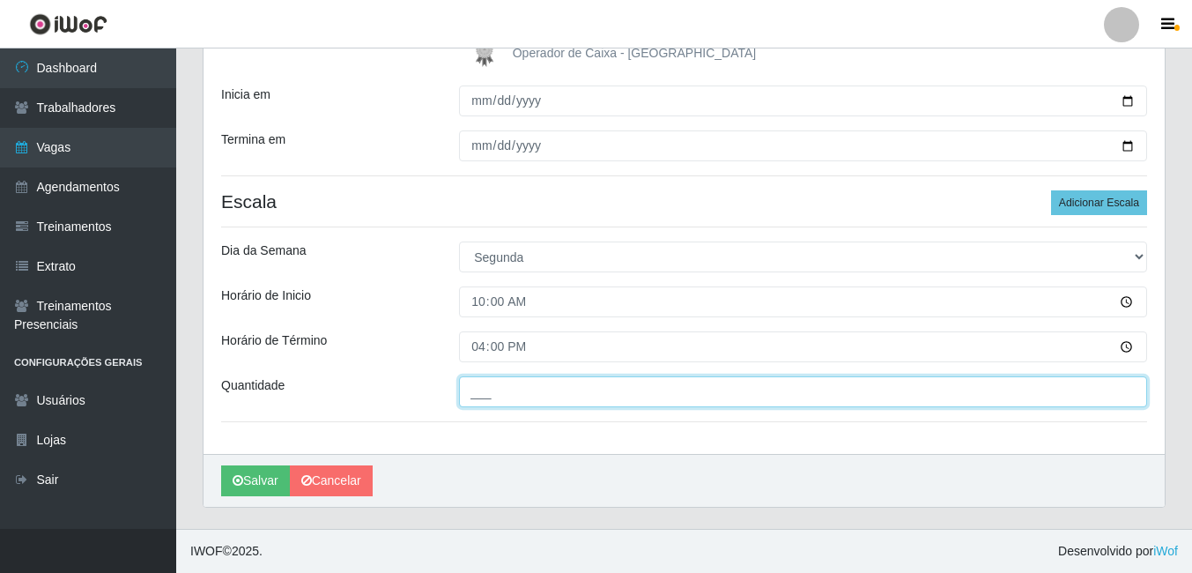
click at [509, 387] on input "___" at bounding box center [803, 391] width 688 height 31
type input "01_"
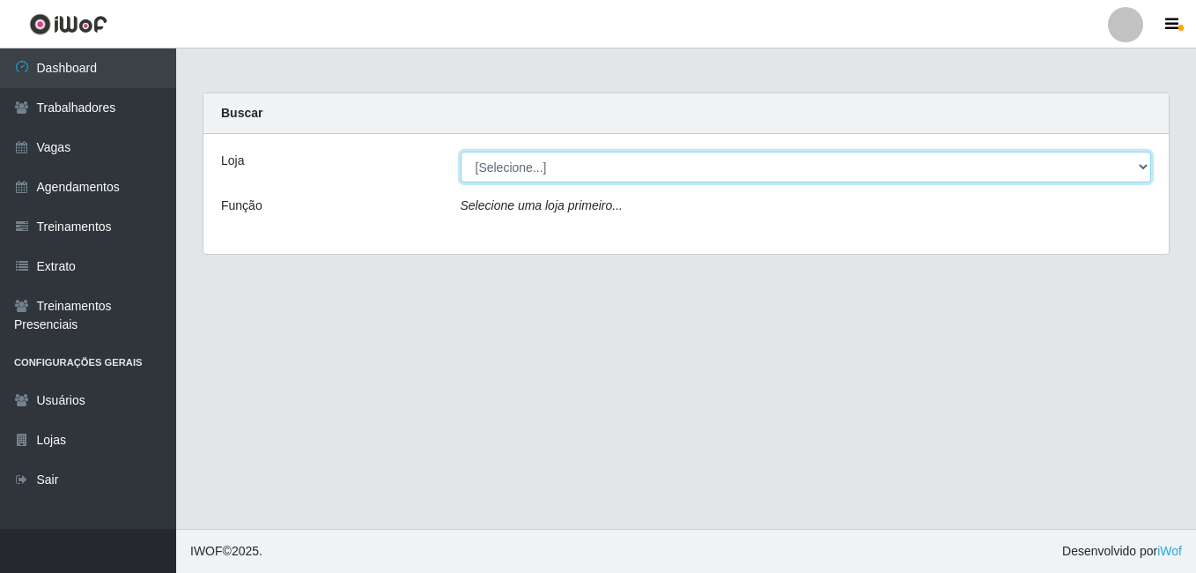
click at [503, 167] on select "[Selecione...] [GEOGRAPHIC_DATA] - [DATE][GEOGRAPHIC_DATA]" at bounding box center [807, 167] width 692 height 31
select select "471"
click at [461, 152] on select "[Selecione...] [GEOGRAPHIC_DATA] - [DATE][GEOGRAPHIC_DATA]" at bounding box center [807, 167] width 692 height 31
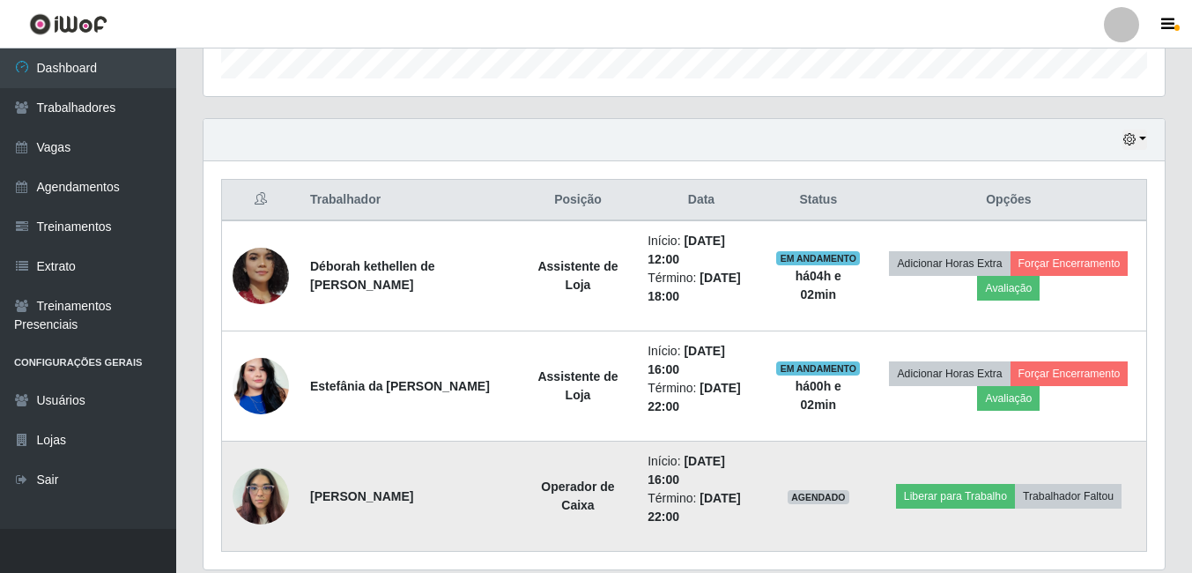
scroll to position [614, 0]
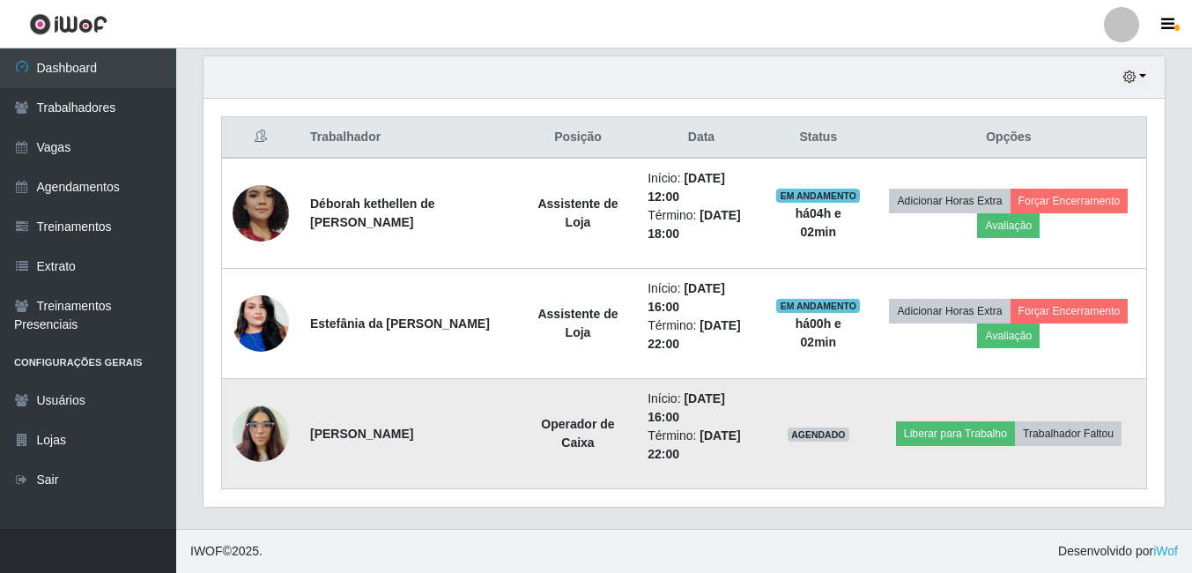
click at [902, 427] on td "Liberar para Trabalho Trabalhador Faltou" at bounding box center [1009, 434] width 276 height 110
click at [913, 433] on button "Liberar para Trabalho" at bounding box center [955, 433] width 119 height 25
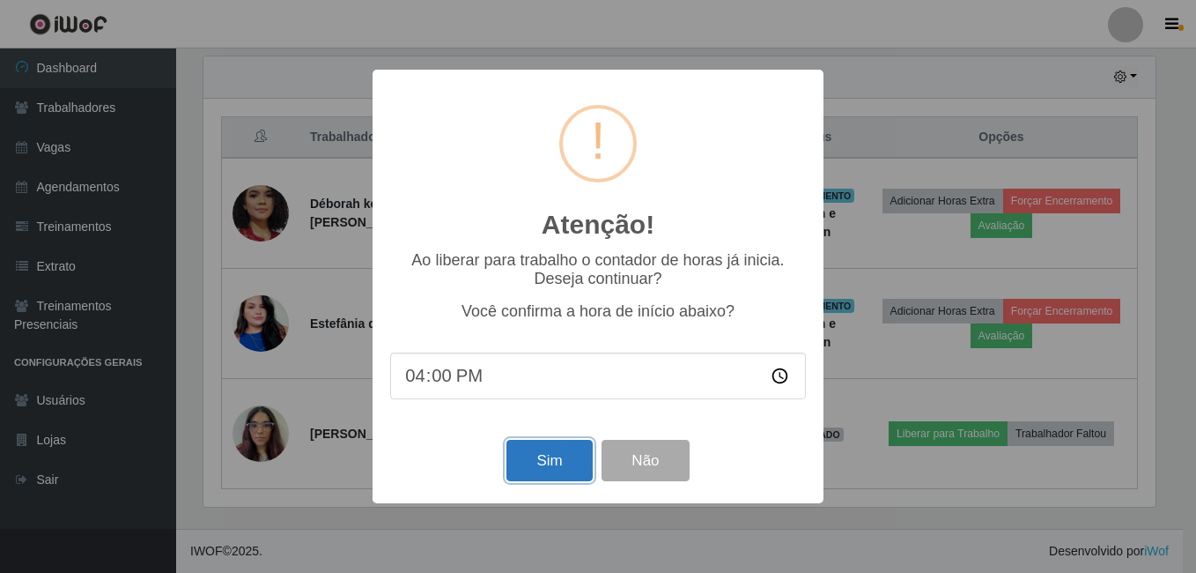
click at [540, 458] on button "Sim" at bounding box center [549, 460] width 85 height 41
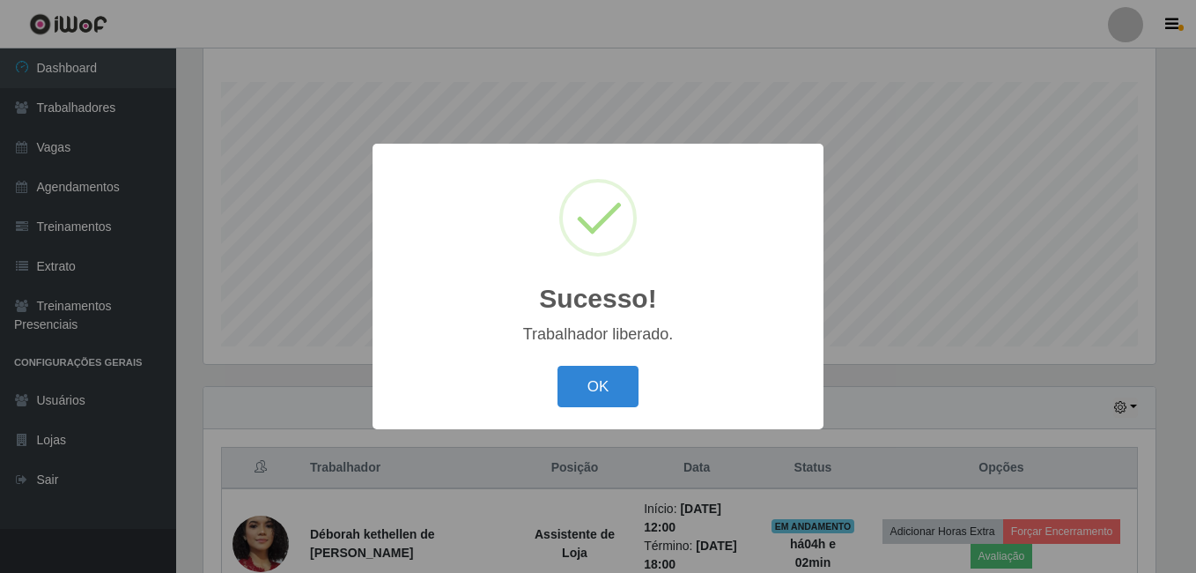
click at [558, 366] on button "OK" at bounding box center [599, 386] width 82 height 41
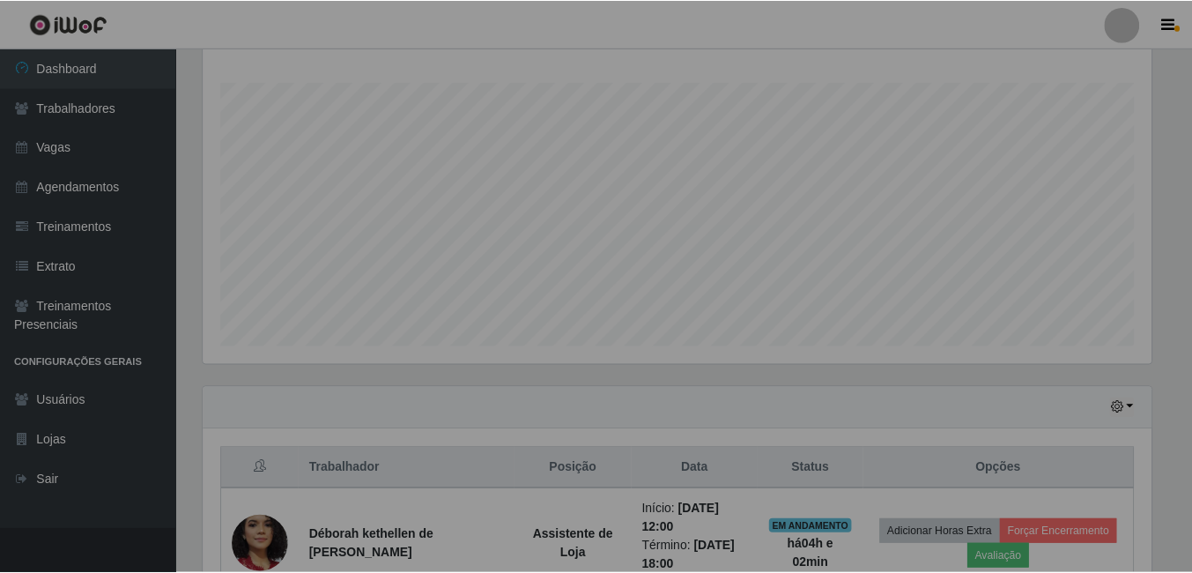
scroll to position [366, 961]
